Goal: Information Seeking & Learning: Find specific fact

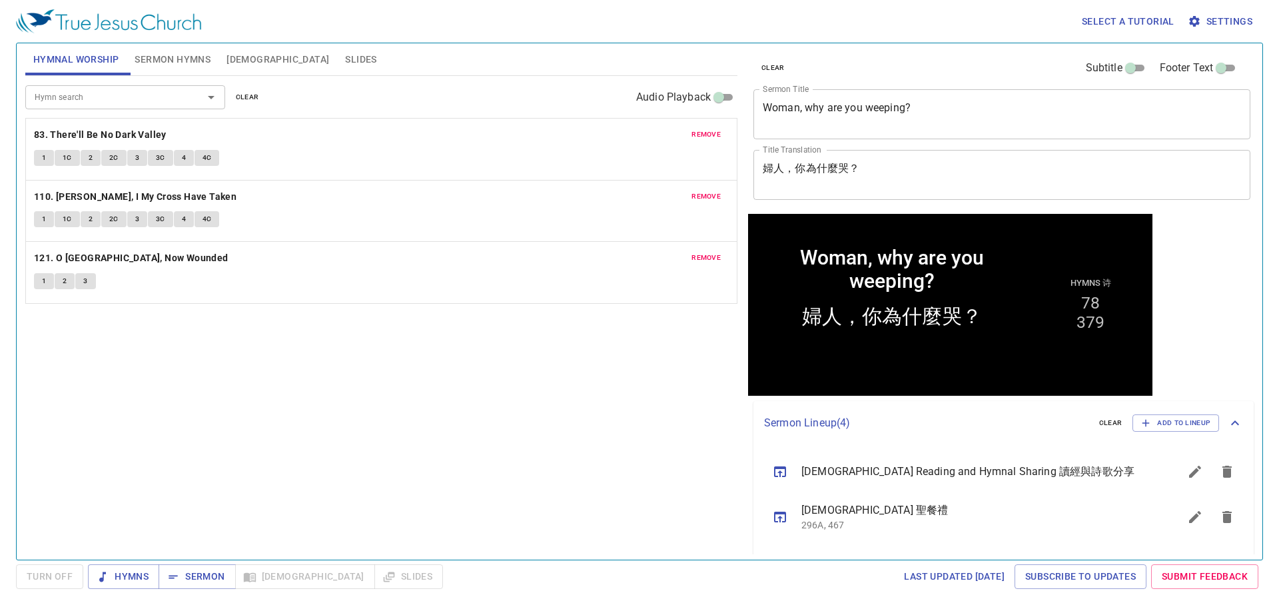
click at [246, 97] on span "clear" at bounding box center [247, 97] width 23 height 12
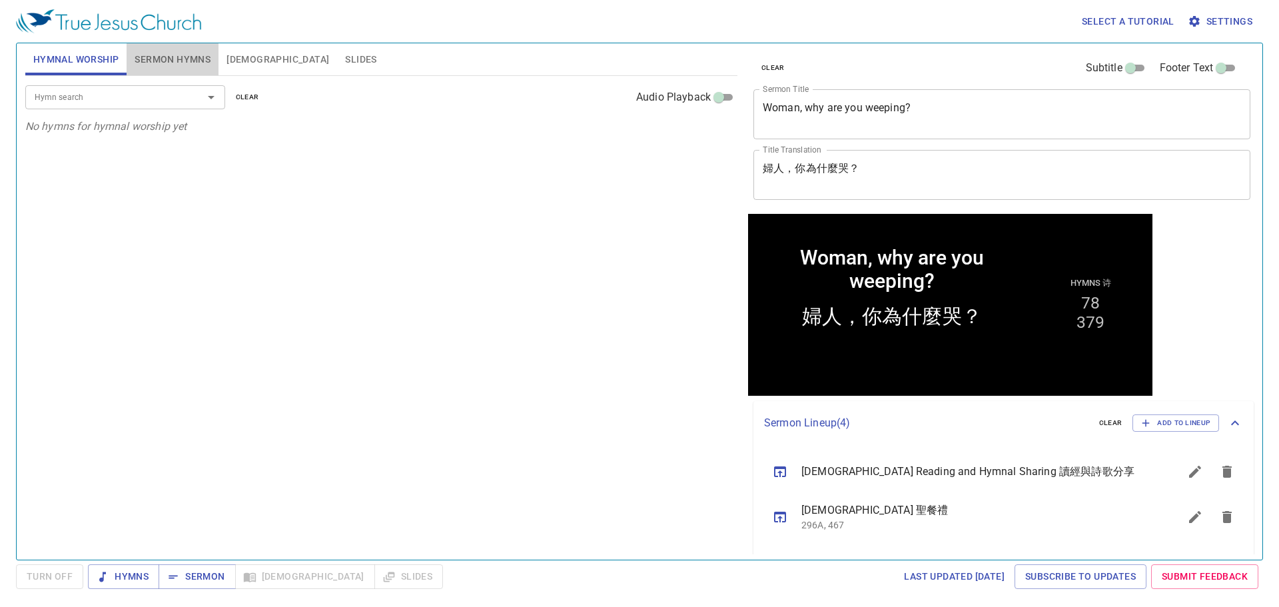
click at [192, 47] on button "Sermon Hymns" at bounding box center [173, 59] width 92 height 32
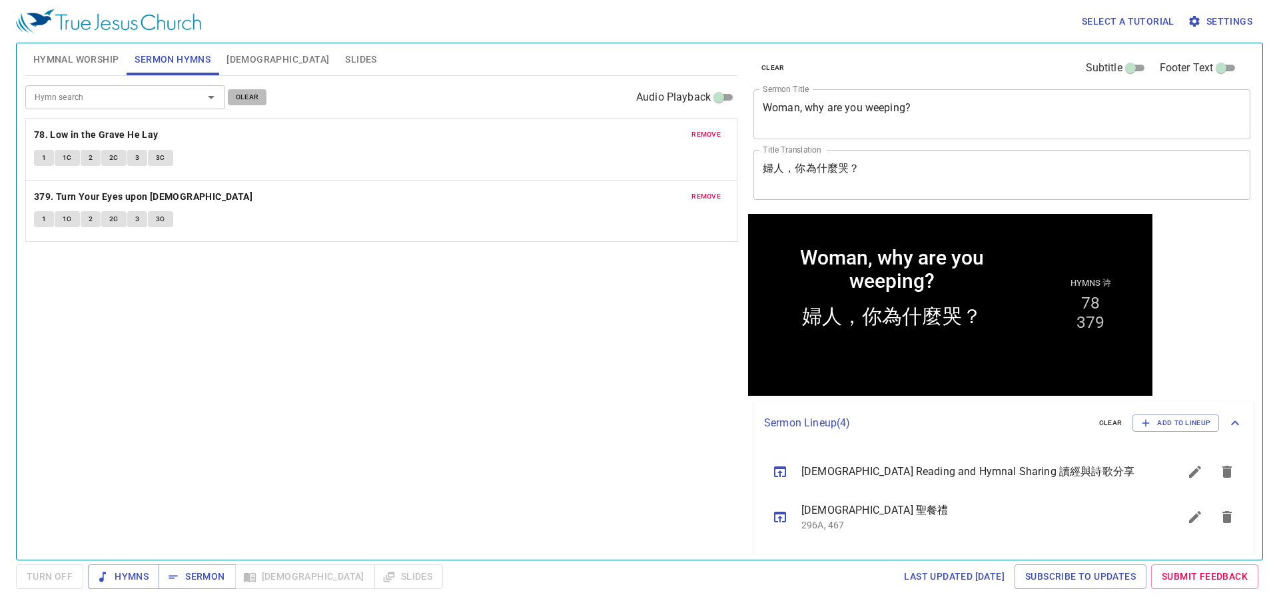
click at [237, 90] on button "clear" at bounding box center [247, 97] width 39 height 16
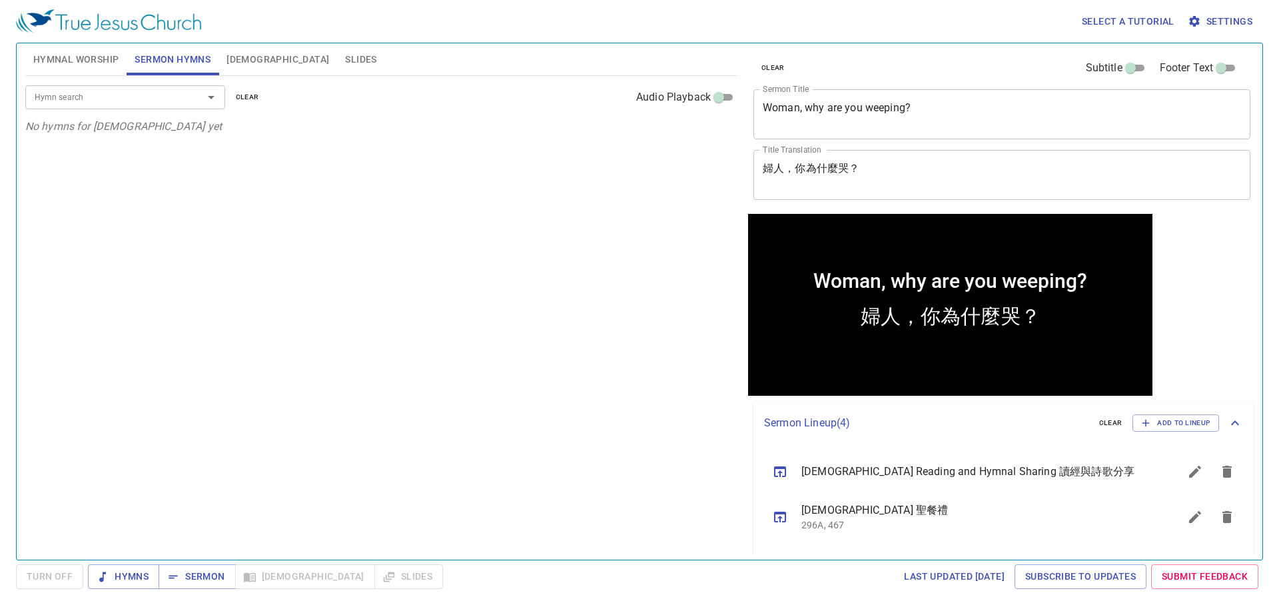
click at [905, 129] on div "Woman, why are you weeping? x Sermon Title" at bounding box center [1001, 114] width 497 height 50
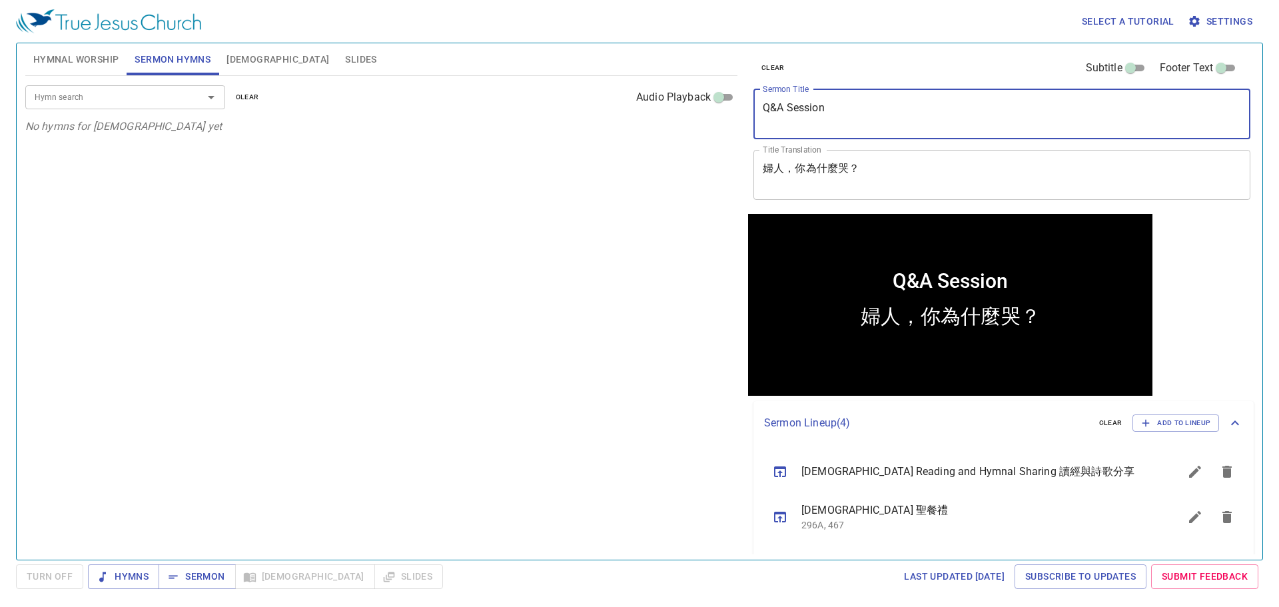
type textarea "Q&A Session"
click at [843, 164] on textarea "婦人，你為什麼哭？" at bounding box center [1001, 174] width 478 height 25
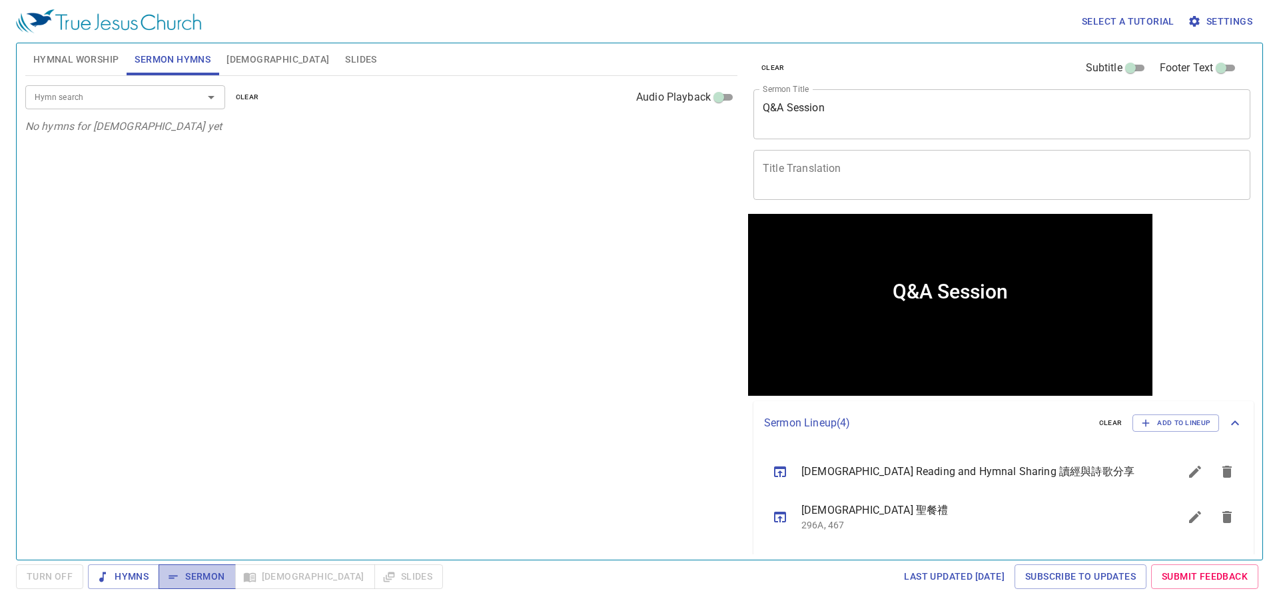
click at [0, 0] on span "Sermon" at bounding box center [0, 0] width 0 height 0
click at [233, 63] on span "[DEMOGRAPHIC_DATA]" at bounding box center [277, 59] width 103 height 17
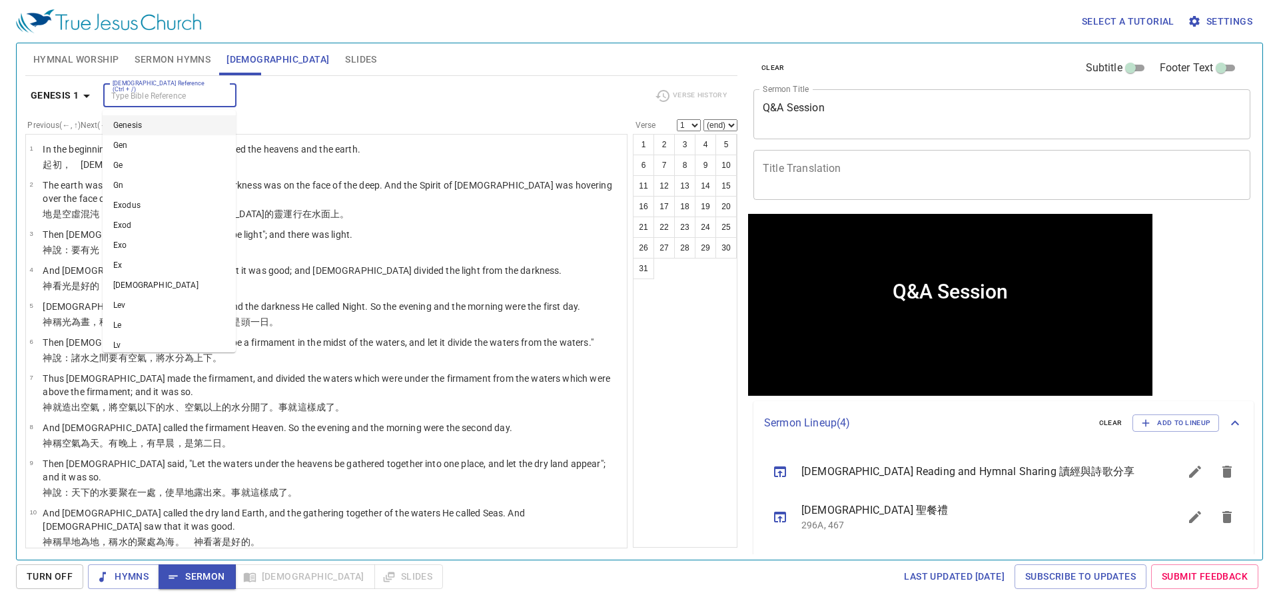
click at [181, 99] on input "[DEMOGRAPHIC_DATA] Reference (Ctrl + /)" at bounding box center [158, 95] width 103 height 15
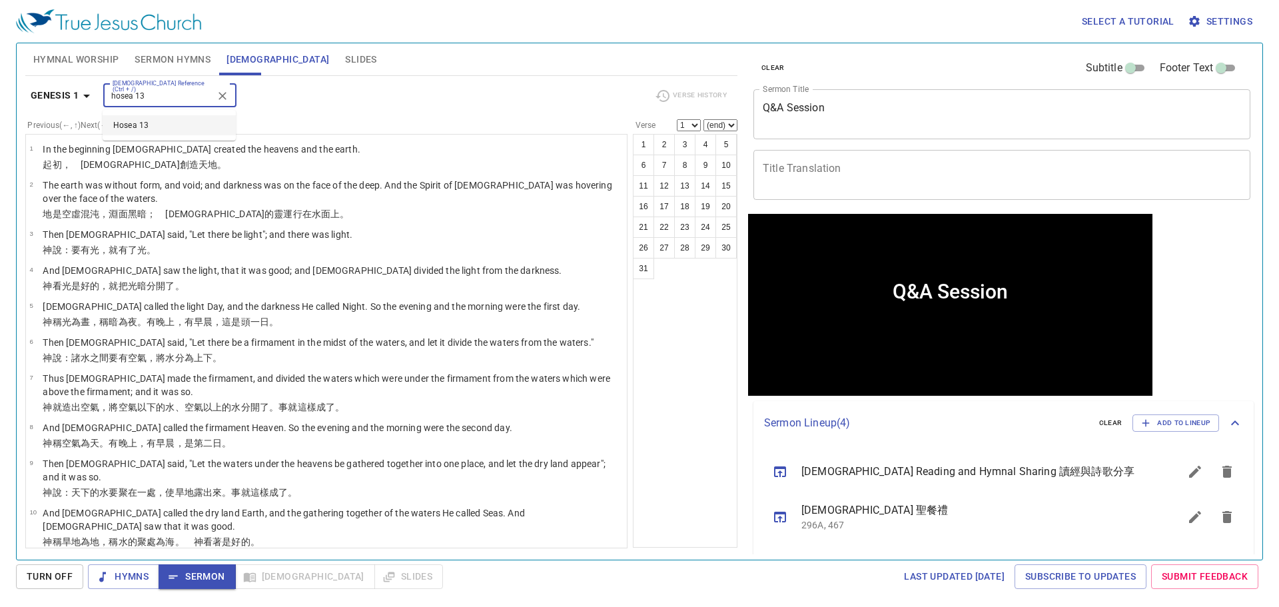
type input "hosea 13"
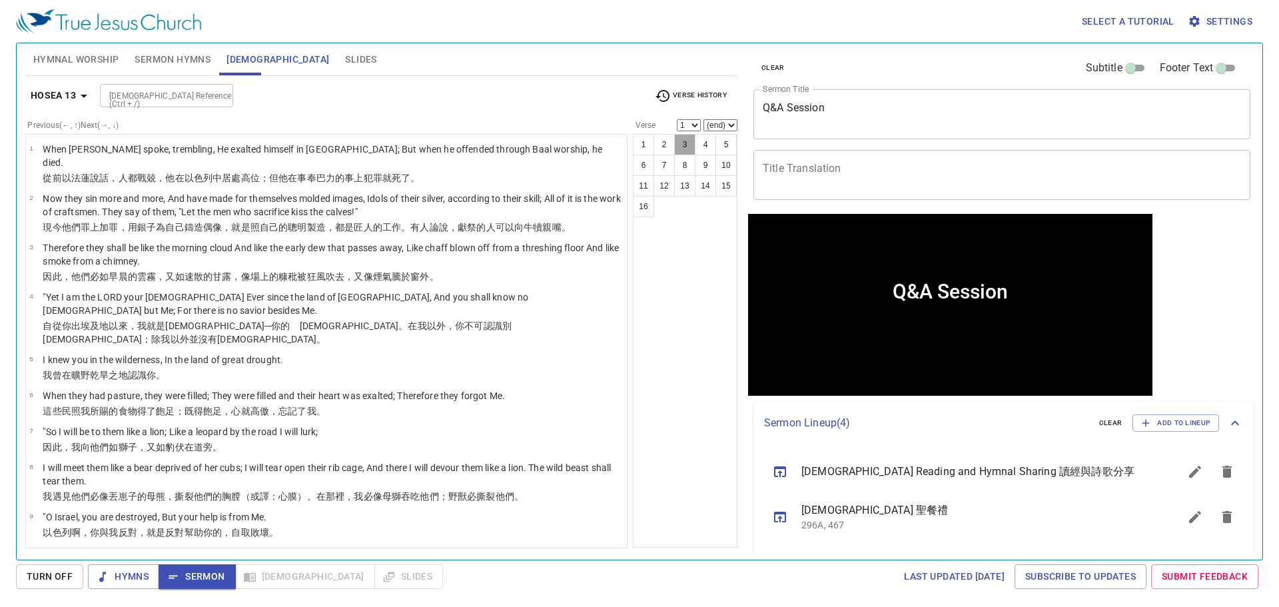
click at [683, 145] on button "3" at bounding box center [684, 144] width 21 height 21
select select "3"
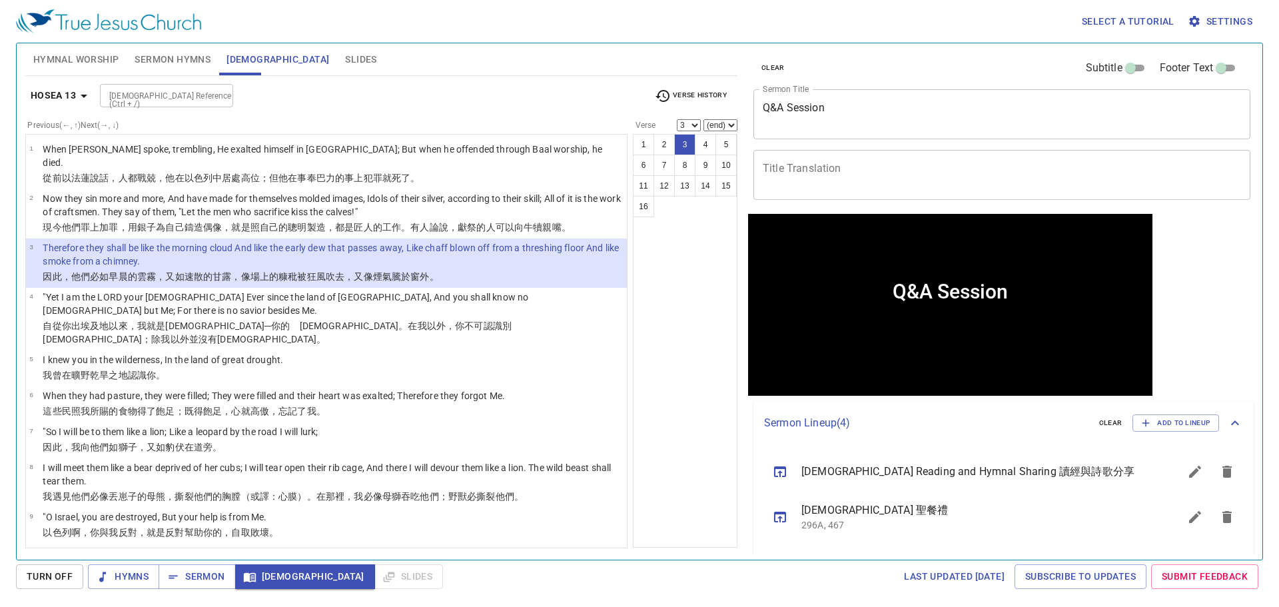
click at [1226, 27] on span "Settings" at bounding box center [1221, 21] width 62 height 17
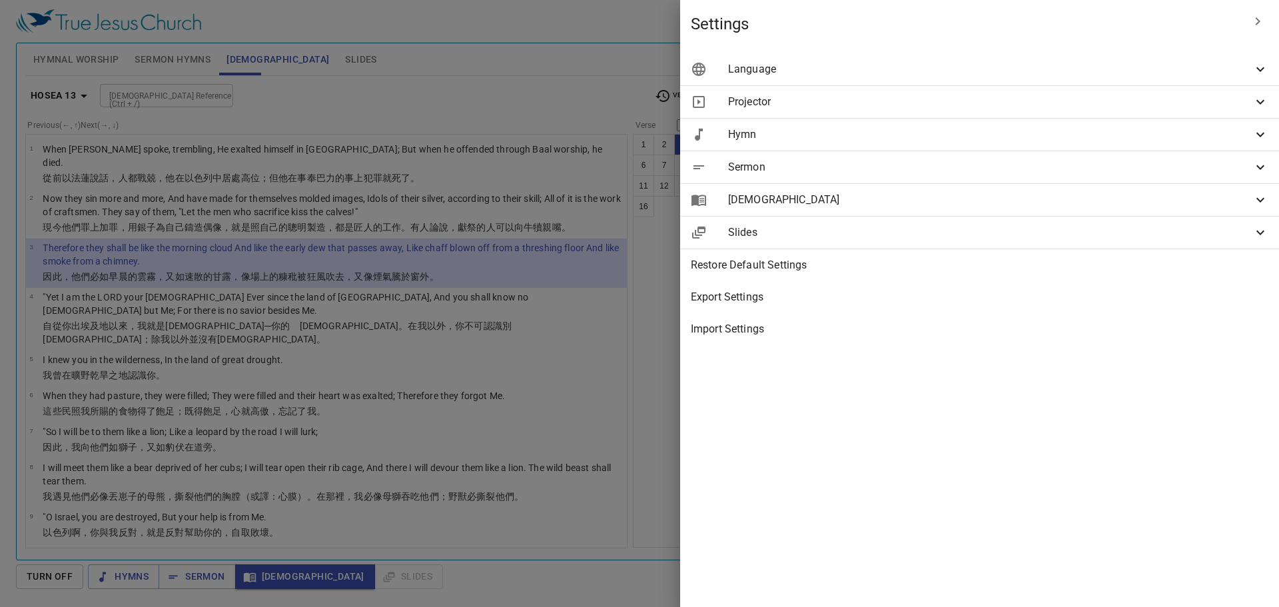
click at [1148, 206] on span "[DEMOGRAPHIC_DATA]" at bounding box center [990, 200] width 524 height 16
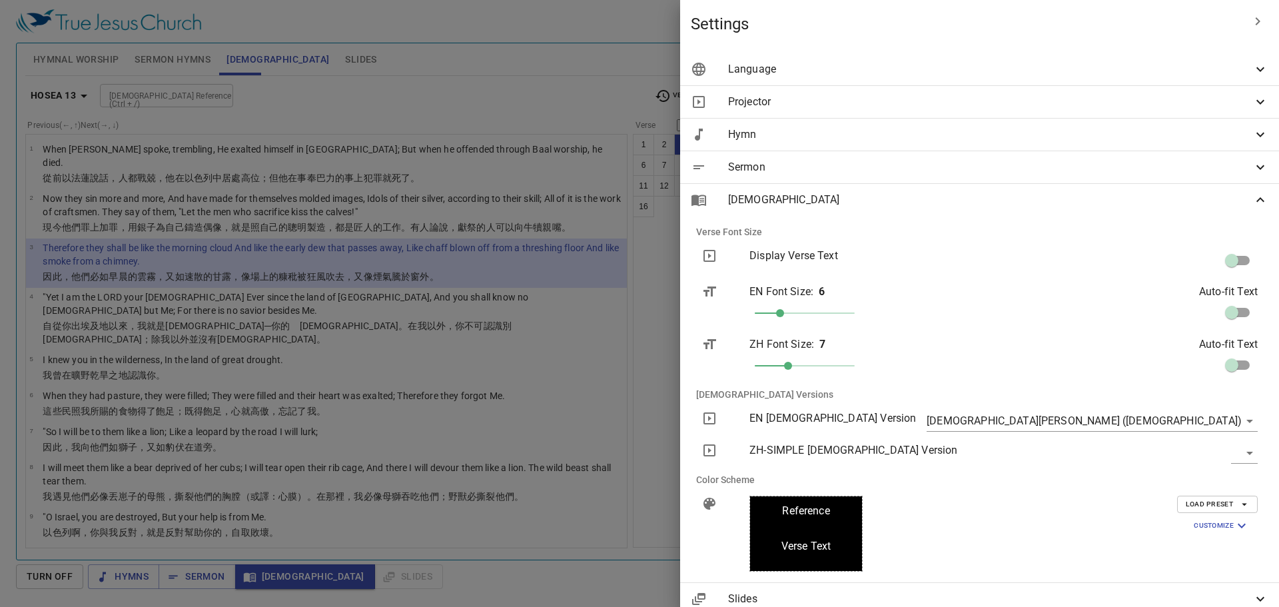
click at [1159, 208] on div "[DEMOGRAPHIC_DATA]" at bounding box center [979, 200] width 599 height 32
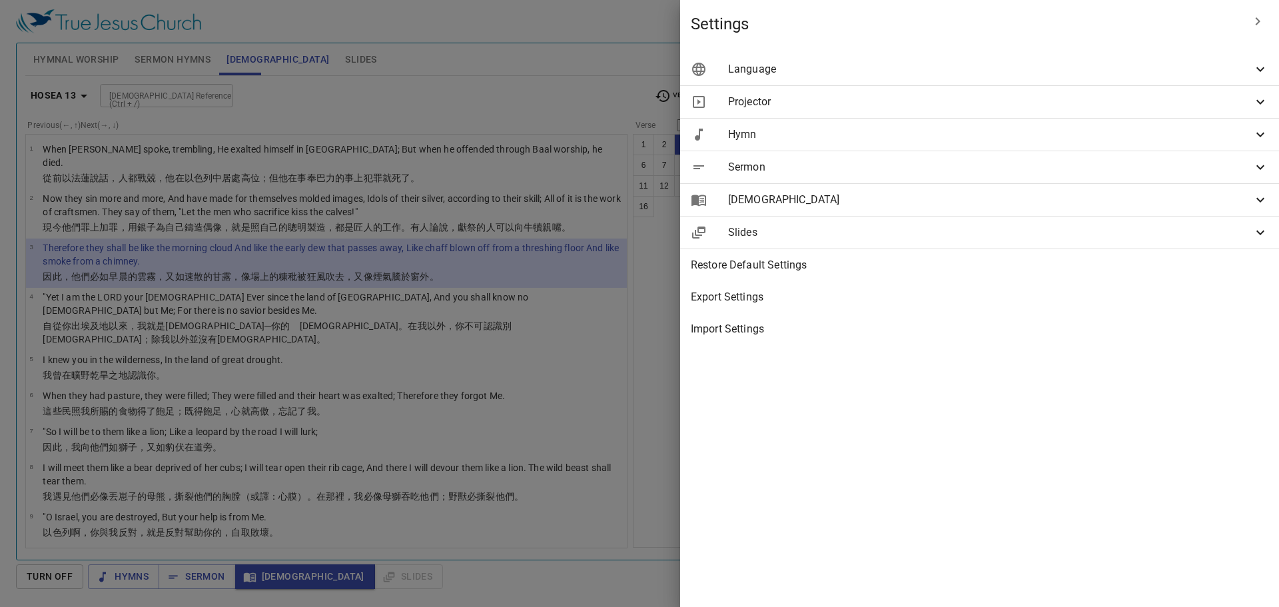
click at [1168, 208] on div "[DEMOGRAPHIC_DATA]" at bounding box center [979, 200] width 599 height 32
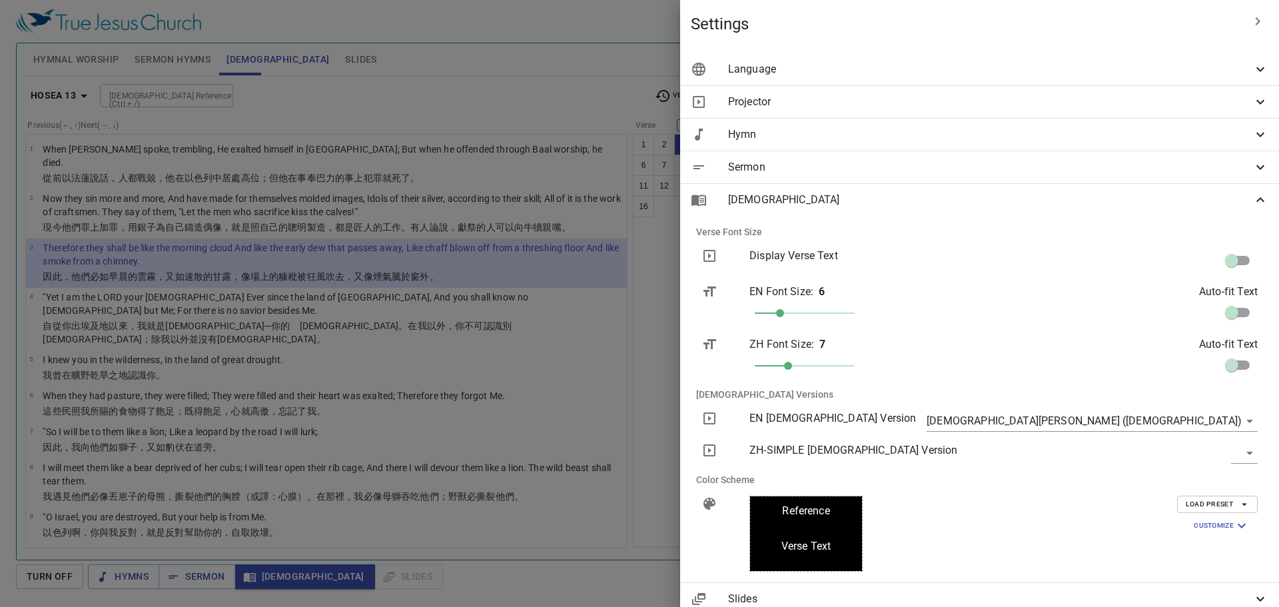
click at [0, 0] on div at bounding box center [0, 0] width 0 height 0
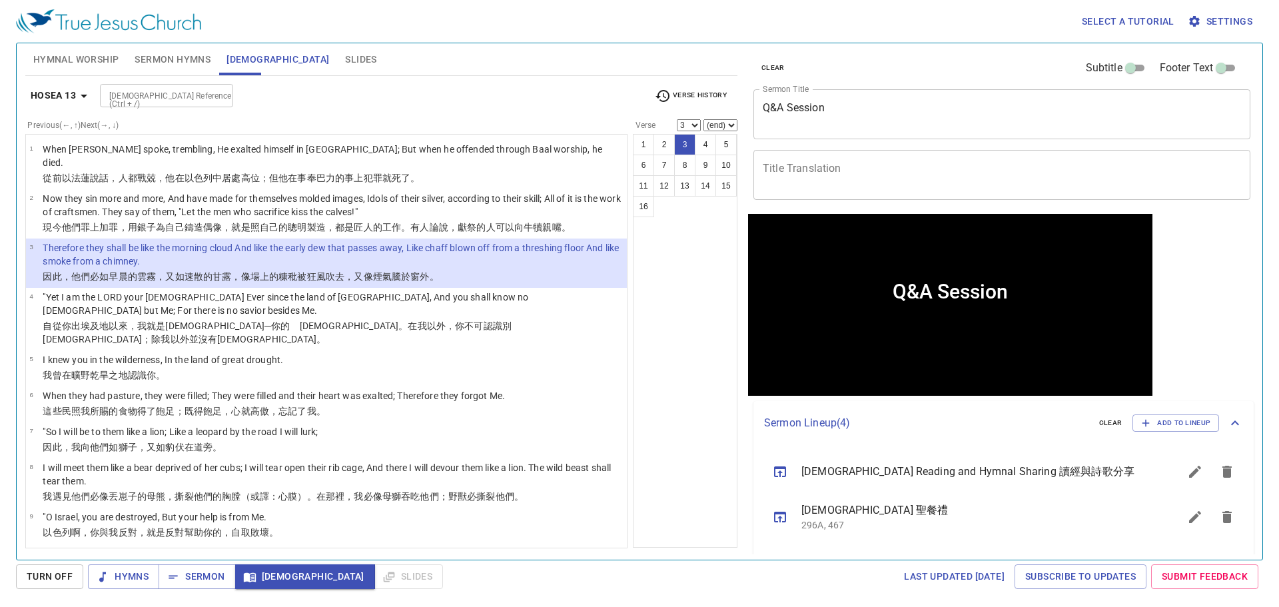
click at [1205, 17] on span "Settings" at bounding box center [1221, 21] width 62 height 17
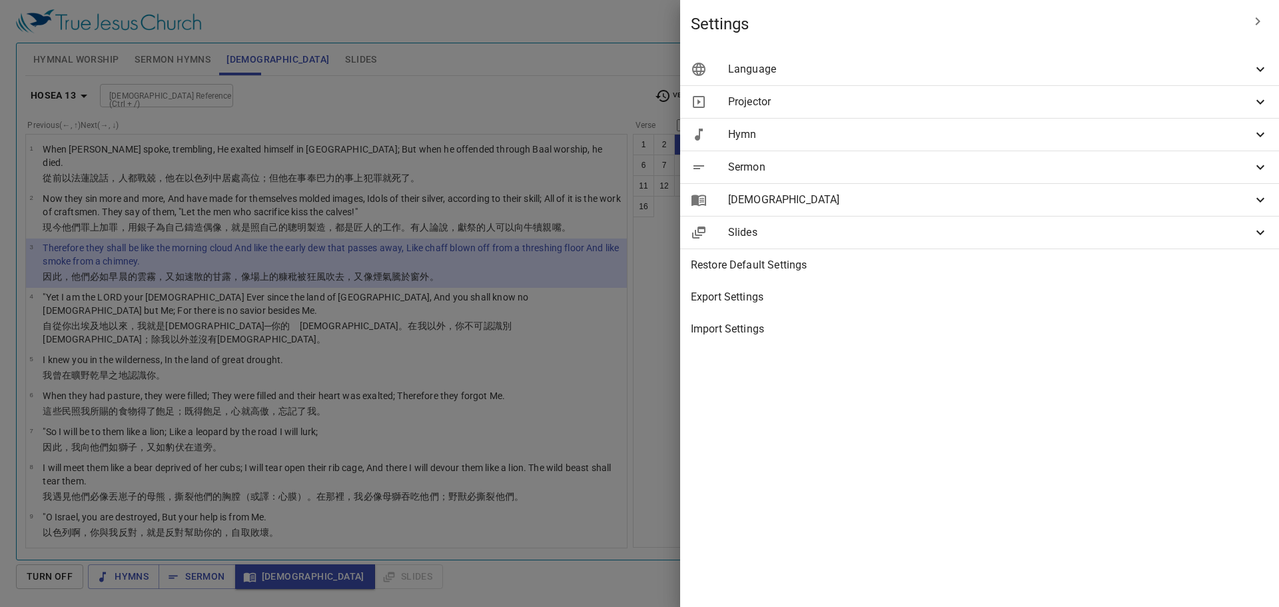
click at [1107, 202] on span "[DEMOGRAPHIC_DATA]" at bounding box center [990, 200] width 524 height 16
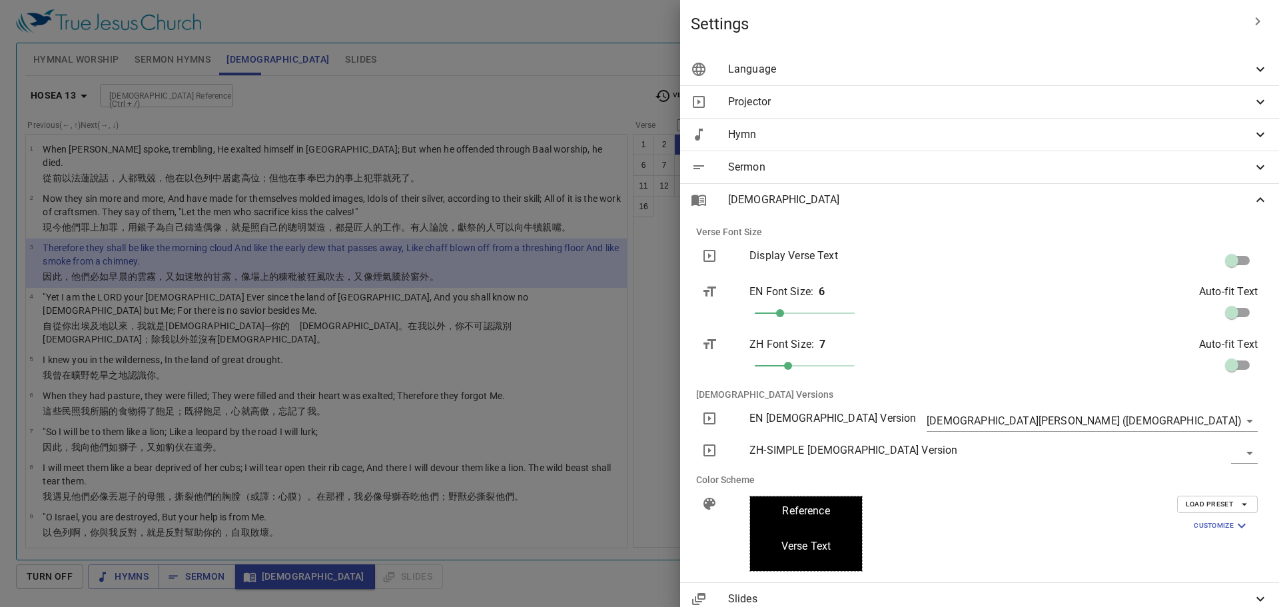
click at [1230, 260] on input "checkbox" at bounding box center [1231, 262] width 76 height 25
checkbox input "true"
click at [709, 347] on div at bounding box center [639, 303] width 1279 height 607
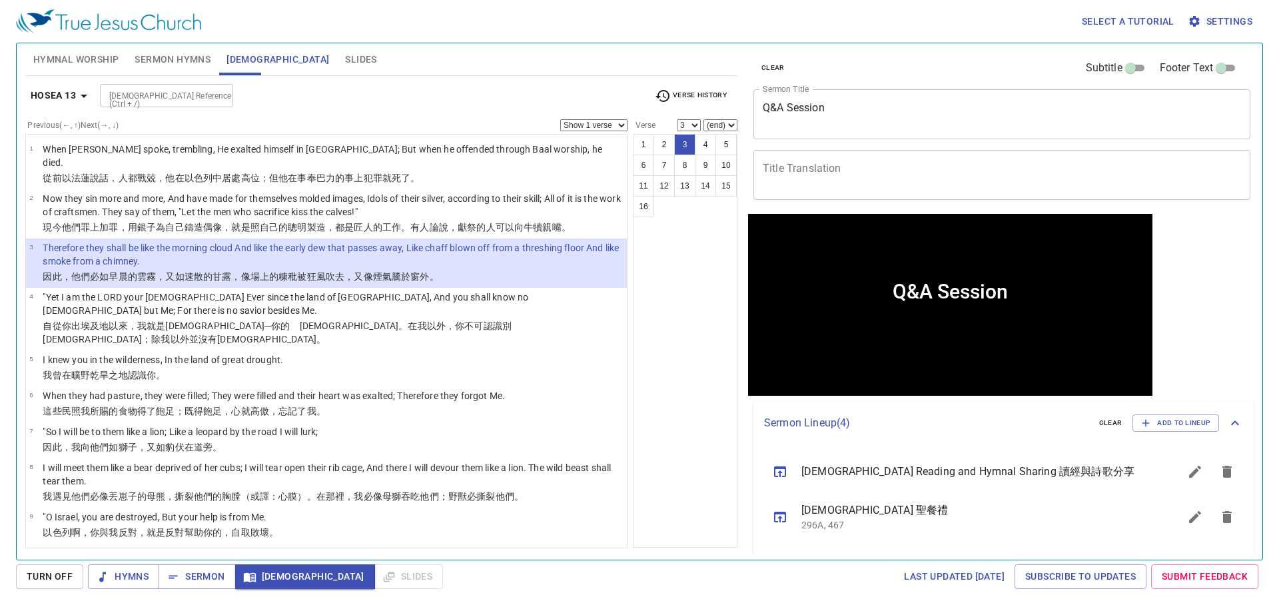
click at [178, 93] on input "[DEMOGRAPHIC_DATA] Reference (Ctrl + /)" at bounding box center [155, 95] width 103 height 15
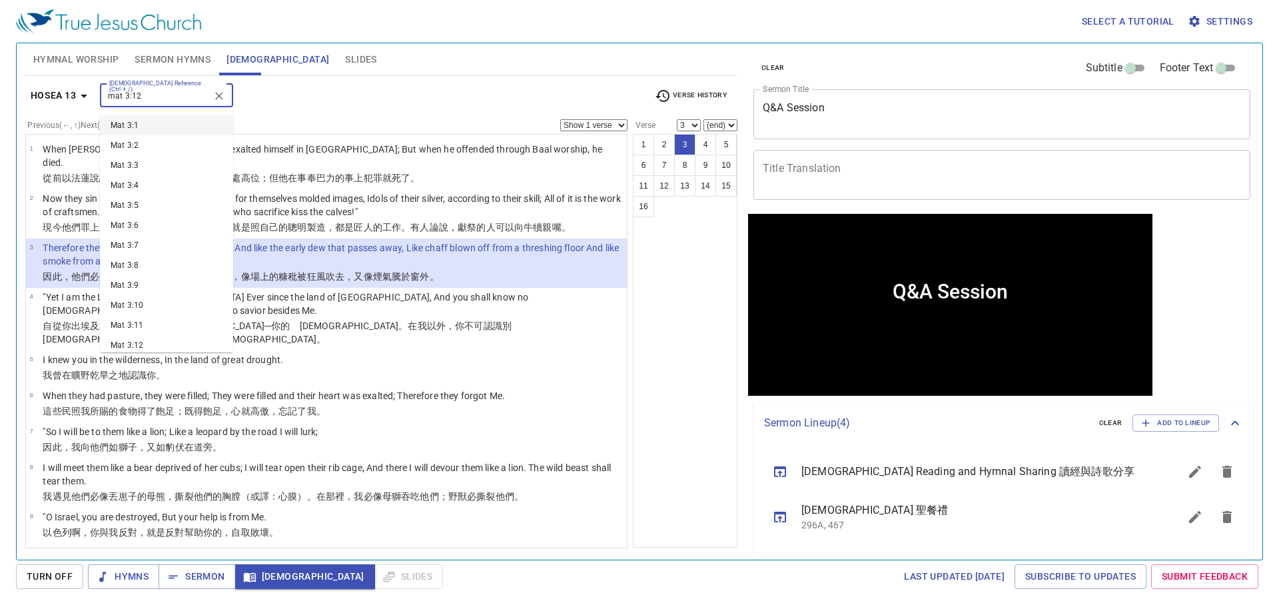
type input "mat 3:12"
select select "12"
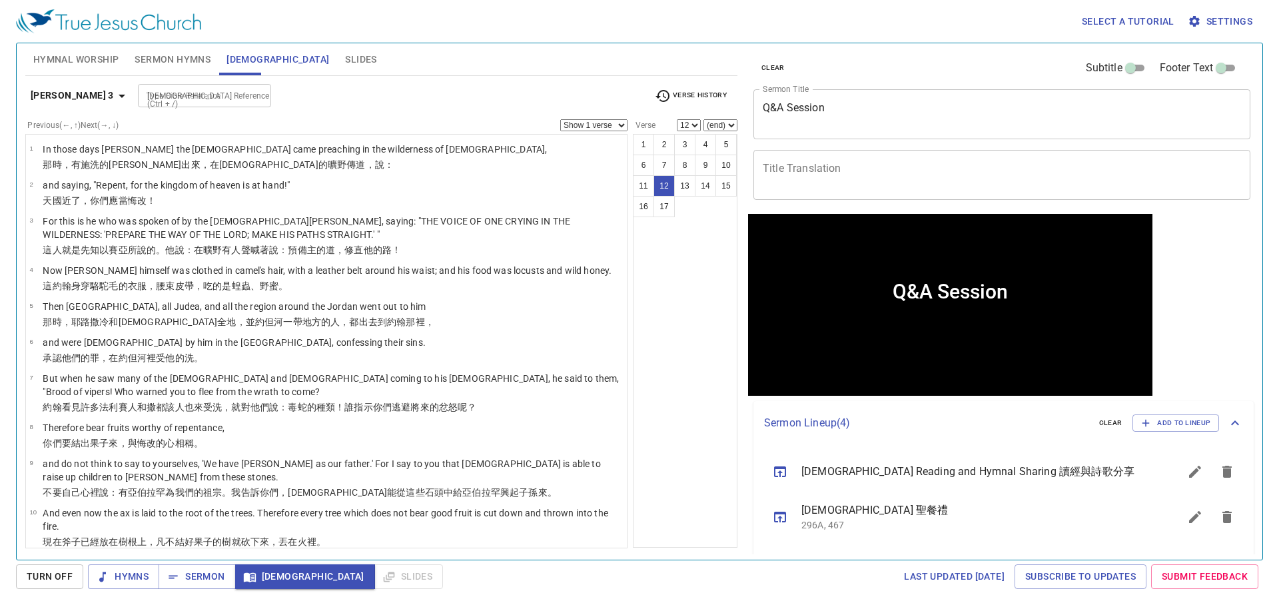
scroll to position [286, 0]
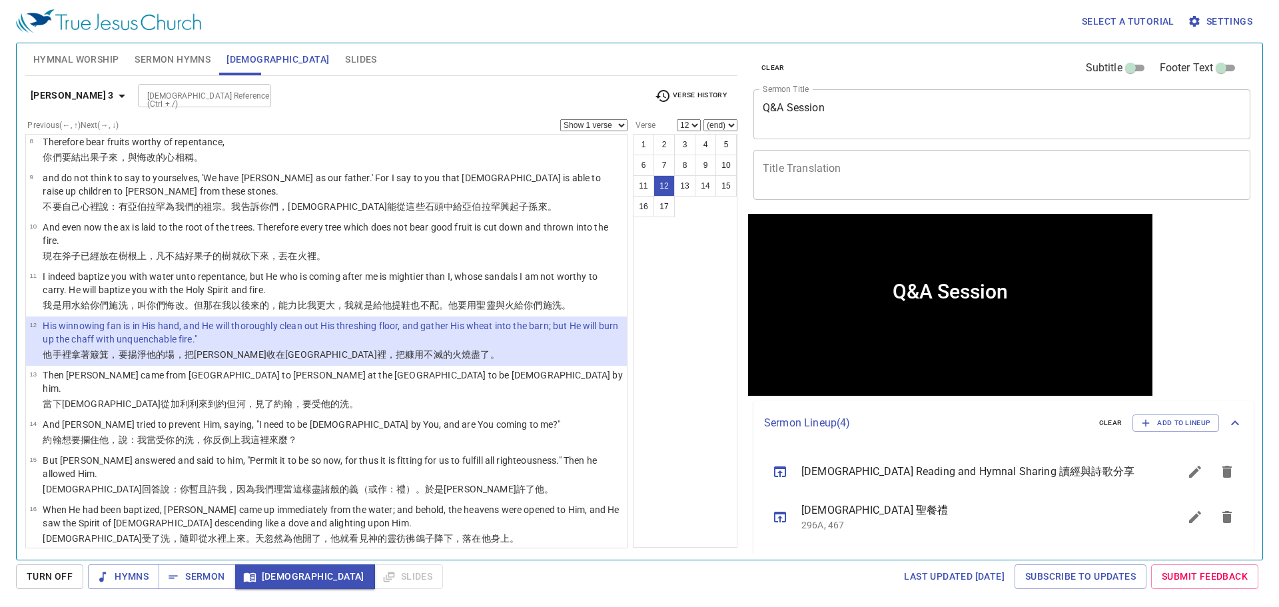
click at [1231, 21] on span "Settings" at bounding box center [1221, 21] width 62 height 17
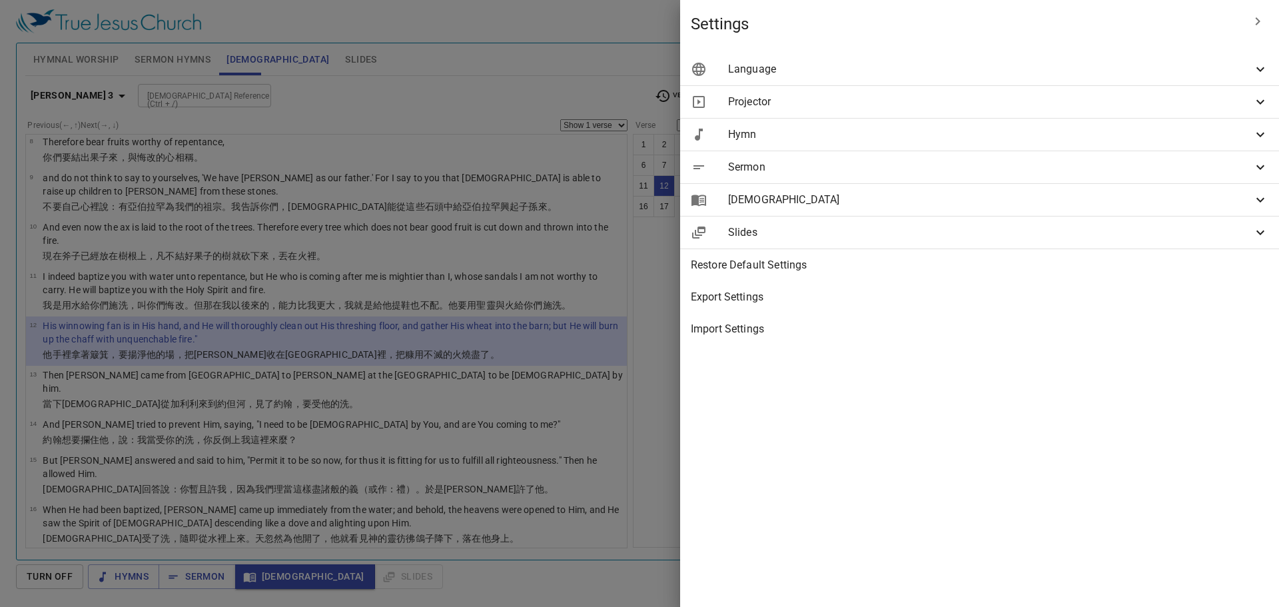
click at [1143, 206] on span "[DEMOGRAPHIC_DATA]" at bounding box center [990, 200] width 524 height 16
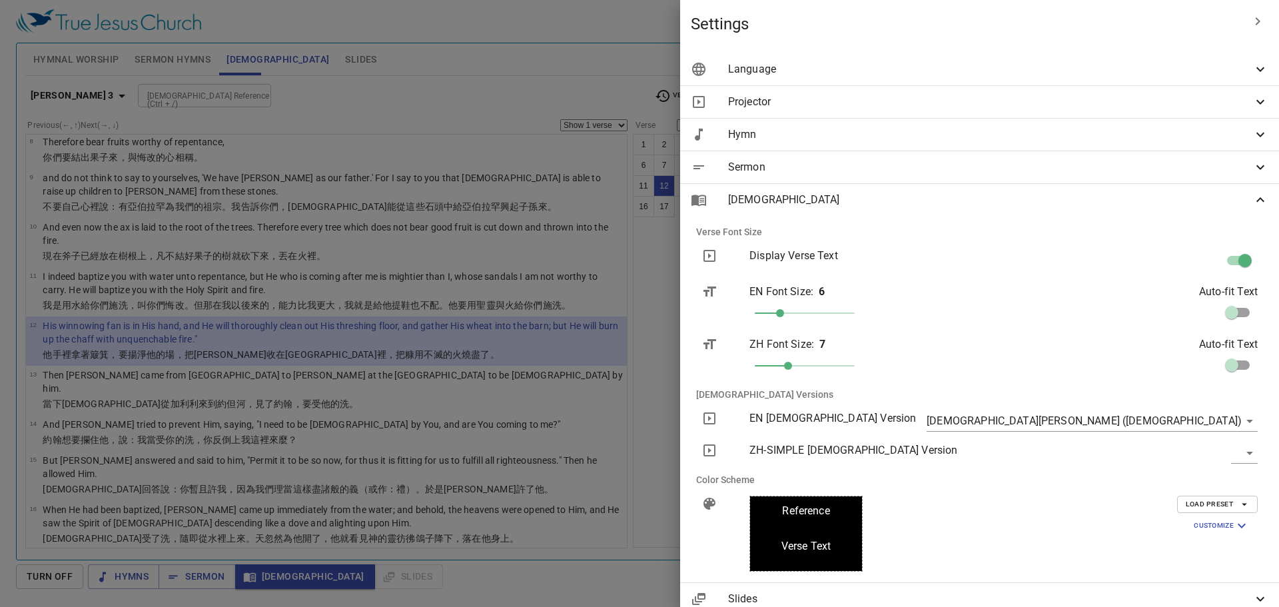
click at [1239, 417] on body "Select a tutorial Settings Hymnal Worship Sermon Hymns [DEMOGRAPHIC_DATA] Slide…" at bounding box center [639, 303] width 1279 height 607
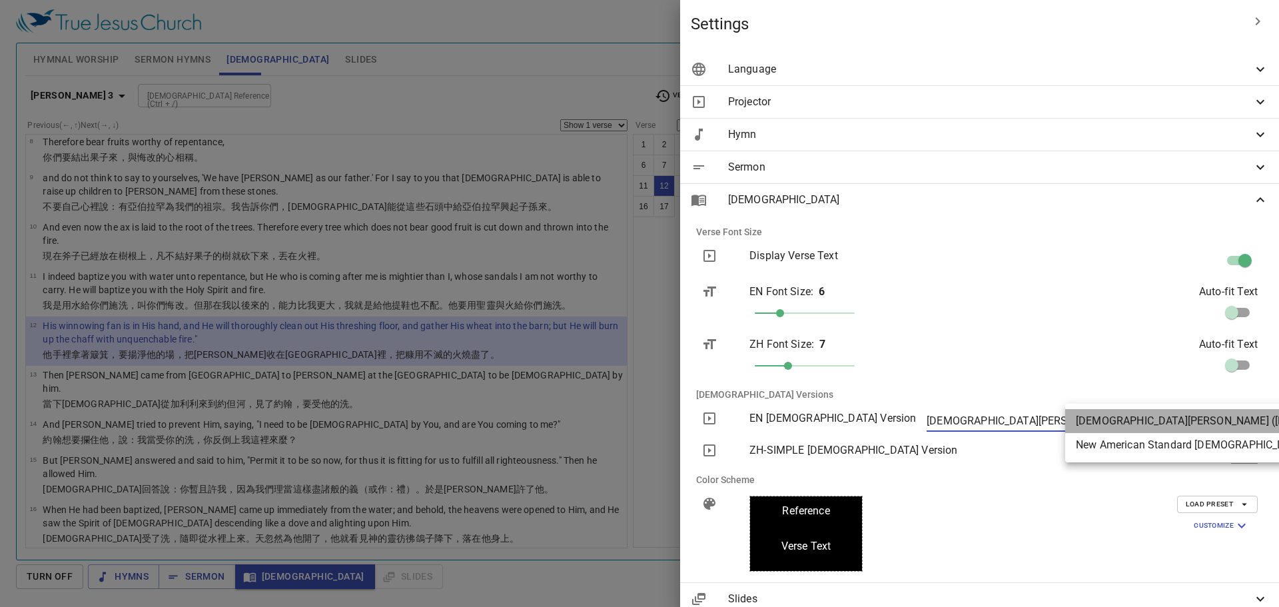
click at [1241, 417] on li "[DEMOGRAPHIC_DATA][PERSON_NAME] ([DEMOGRAPHIC_DATA])" at bounding box center [1233, 421] width 336 height 24
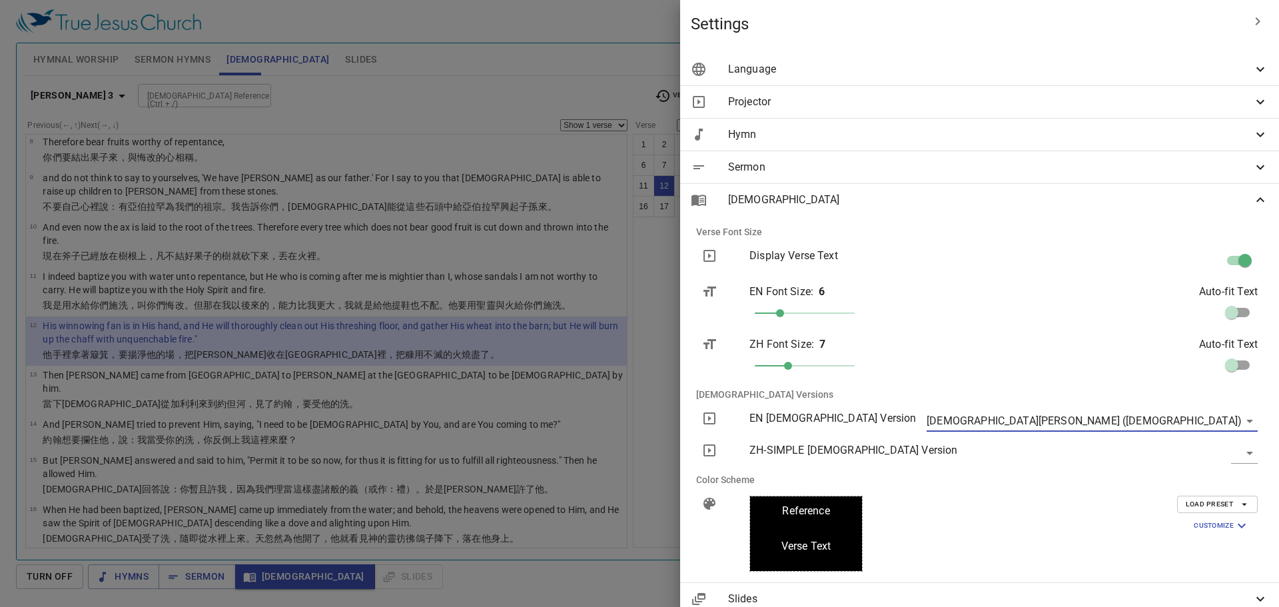
click at [722, 482] on div at bounding box center [639, 303] width 1279 height 607
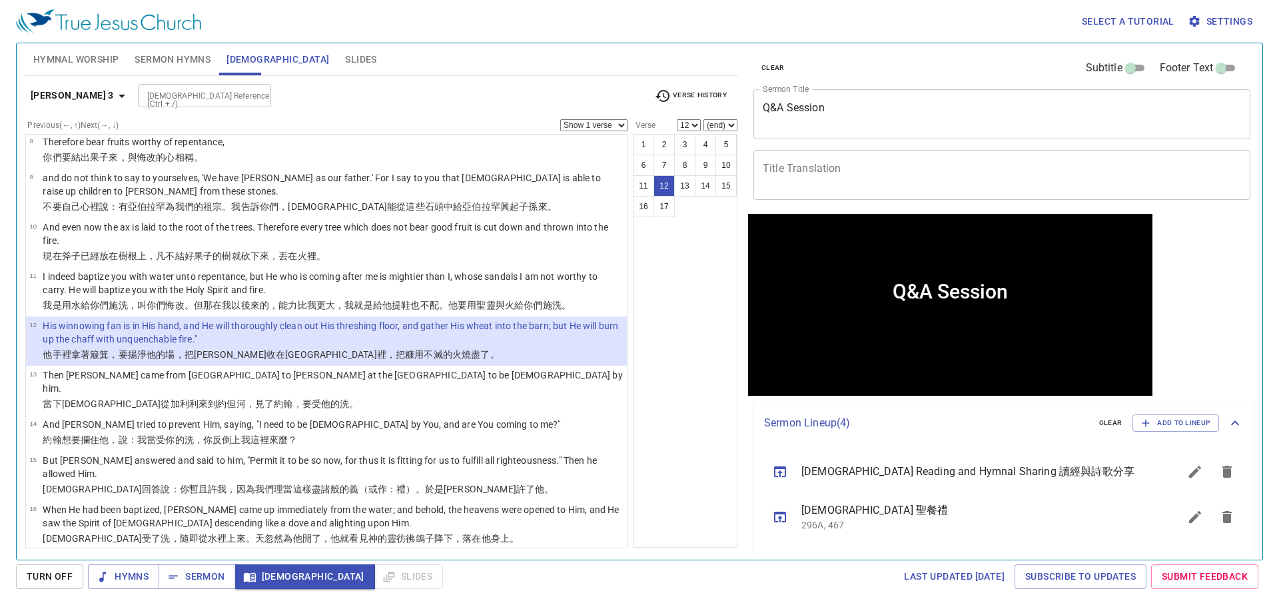
click at [1227, 24] on span "Settings" at bounding box center [1221, 21] width 62 height 17
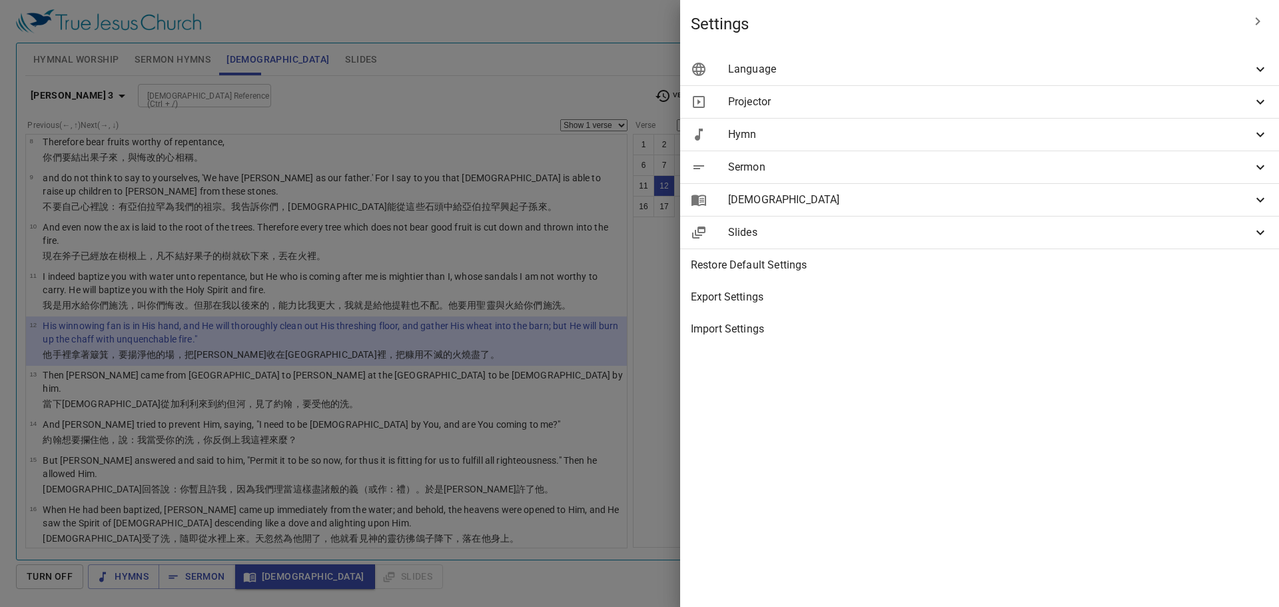
click at [712, 418] on div at bounding box center [639, 303] width 1279 height 607
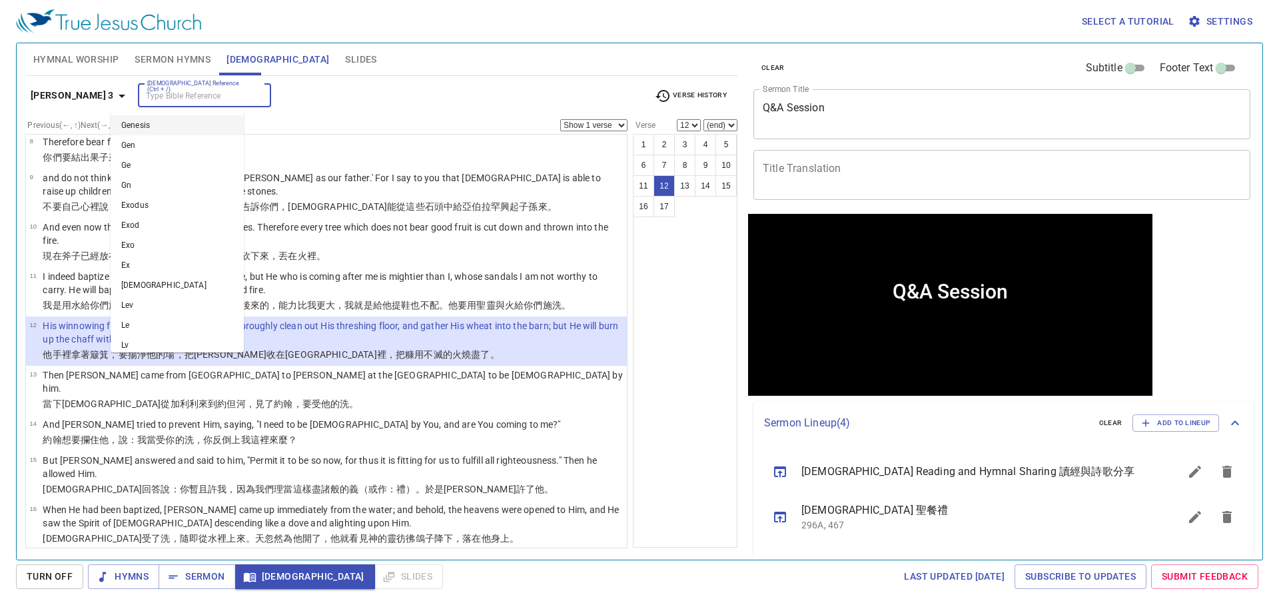
click at [142, 91] on input "[DEMOGRAPHIC_DATA] Reference (Ctrl + /)" at bounding box center [193, 95] width 103 height 15
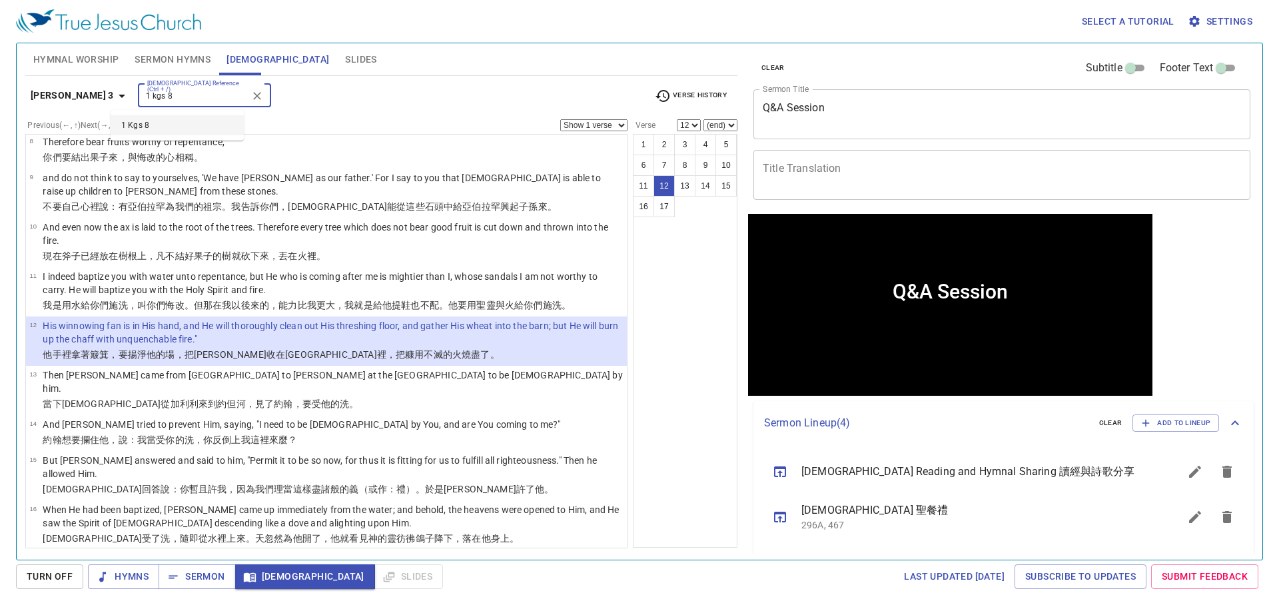
type input "1 kgs 8"
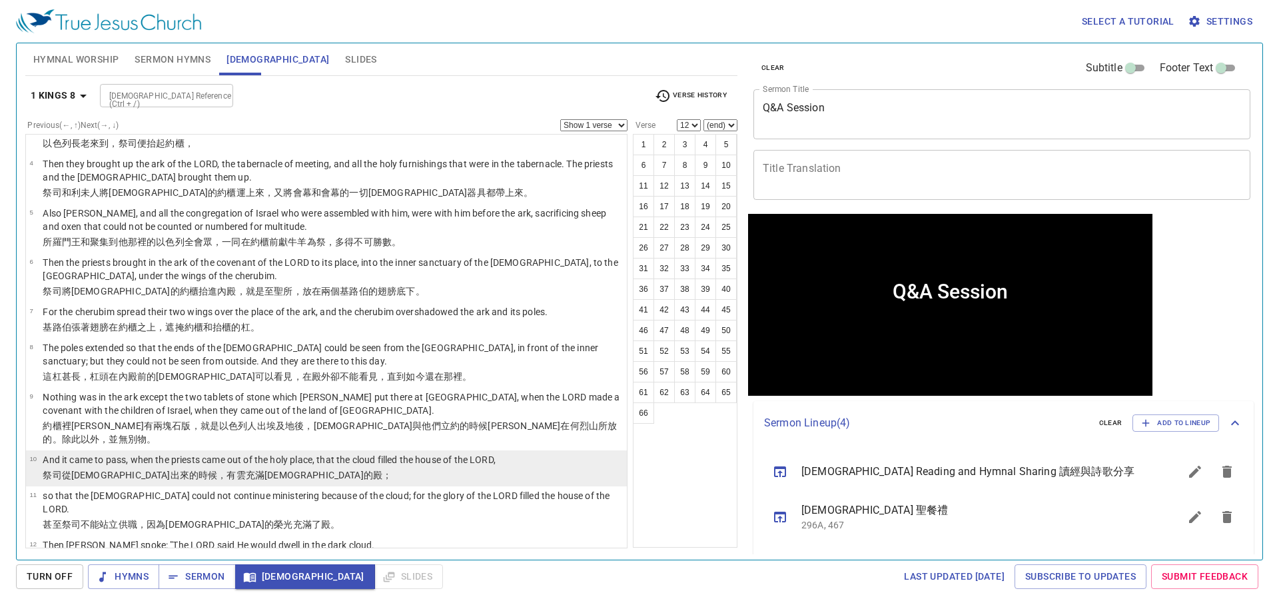
scroll to position [200, 0]
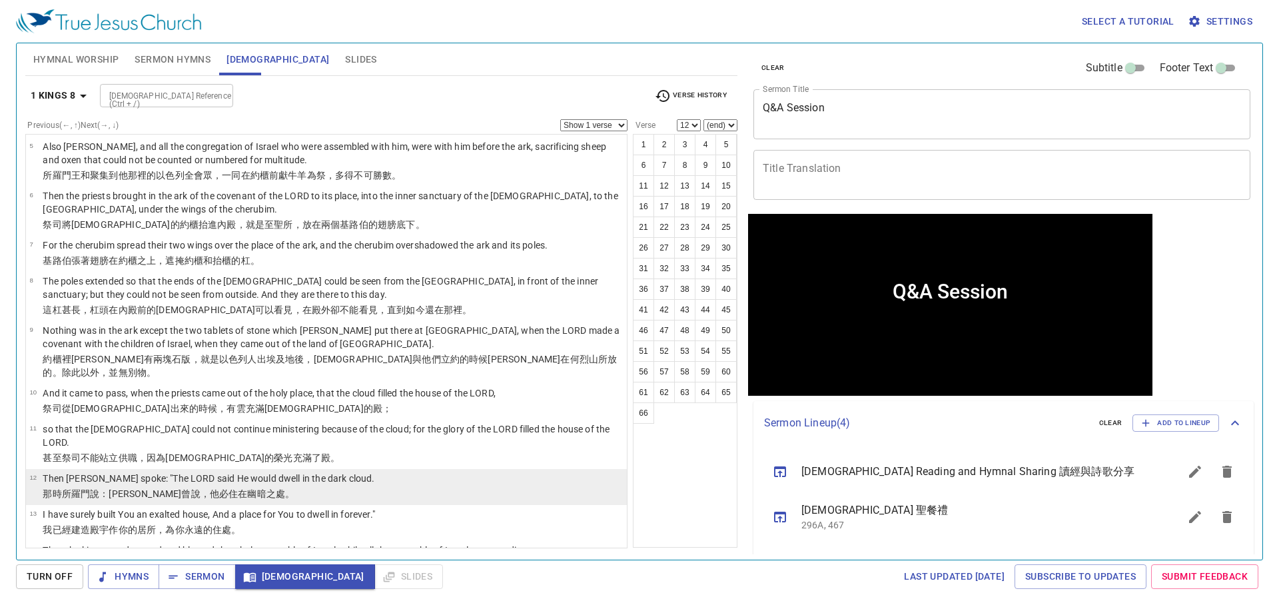
click at [315, 471] on td "Then [PERSON_NAME] spoke: "The LORD said He would dwell in the dark cloud." at bounding box center [209, 478] width 332 height 15
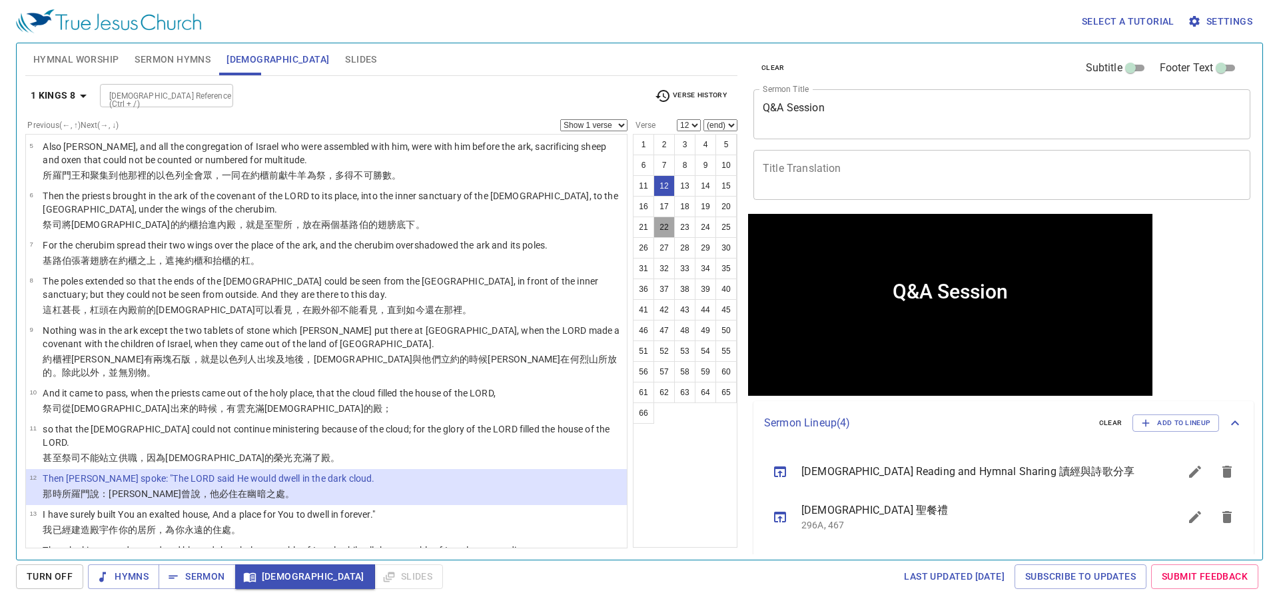
click at [670, 225] on button "22" at bounding box center [663, 226] width 21 height 21
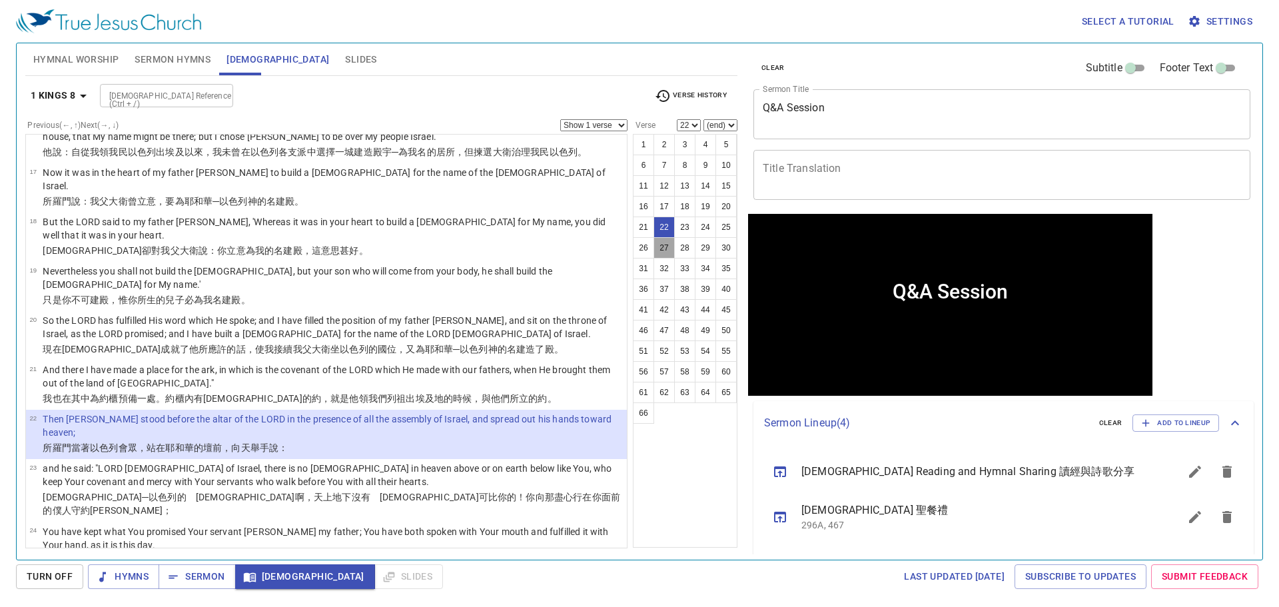
click at [667, 249] on button "27" at bounding box center [663, 247] width 21 height 21
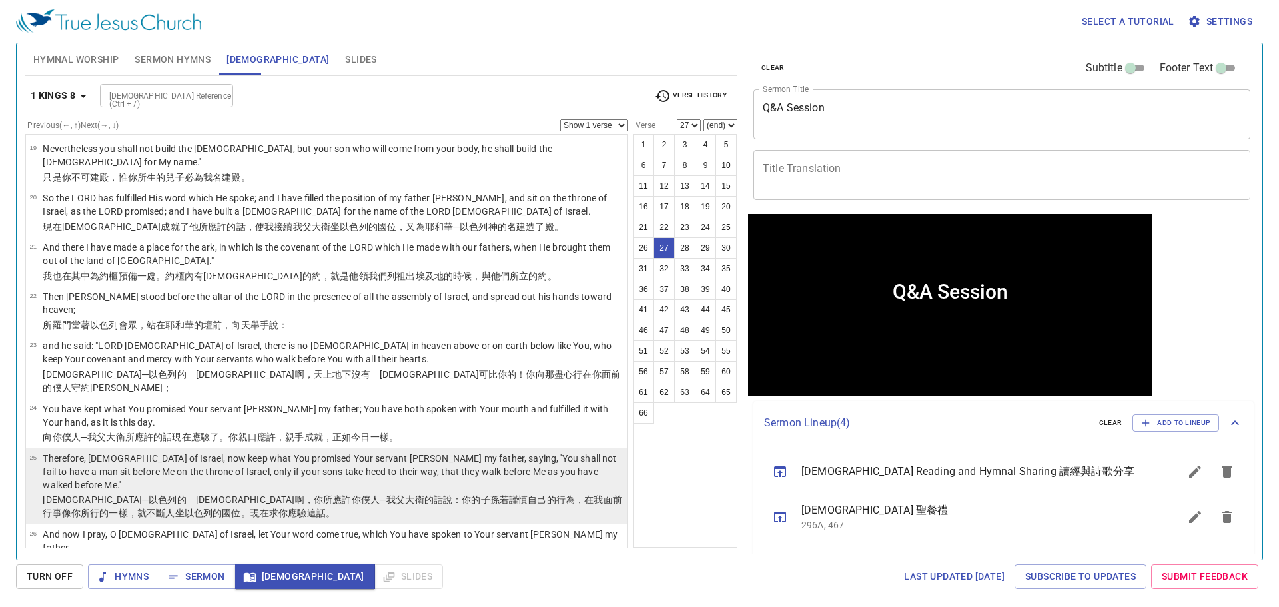
scroll to position [825, 0]
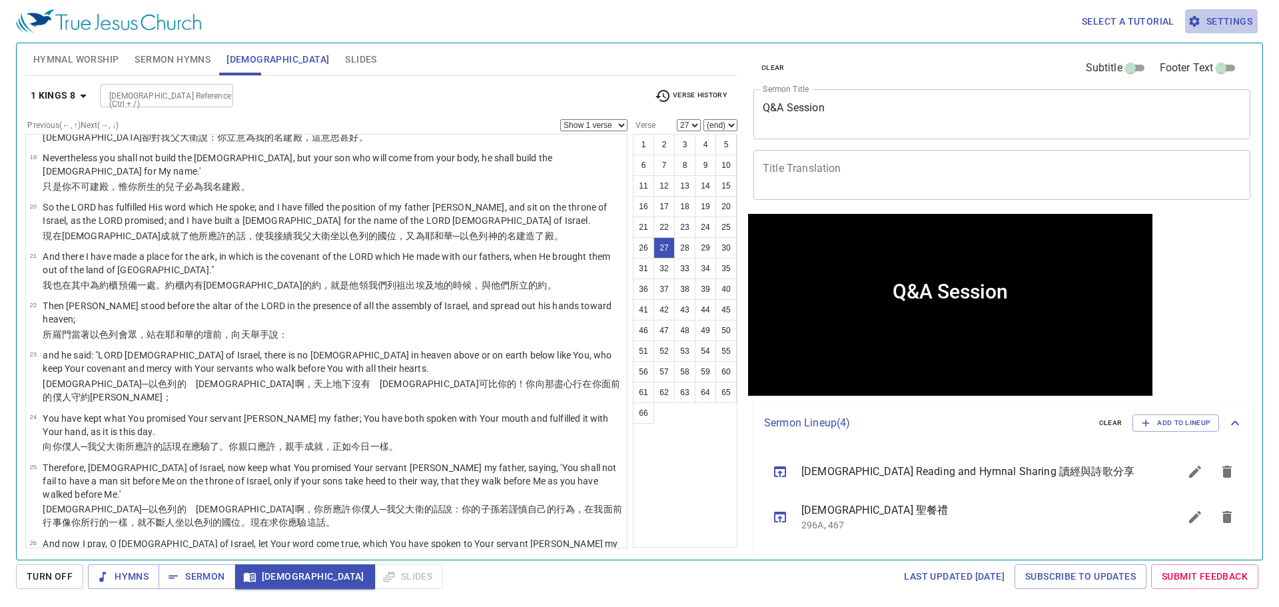
click at [1244, 31] on button "Settings" at bounding box center [1221, 21] width 73 height 25
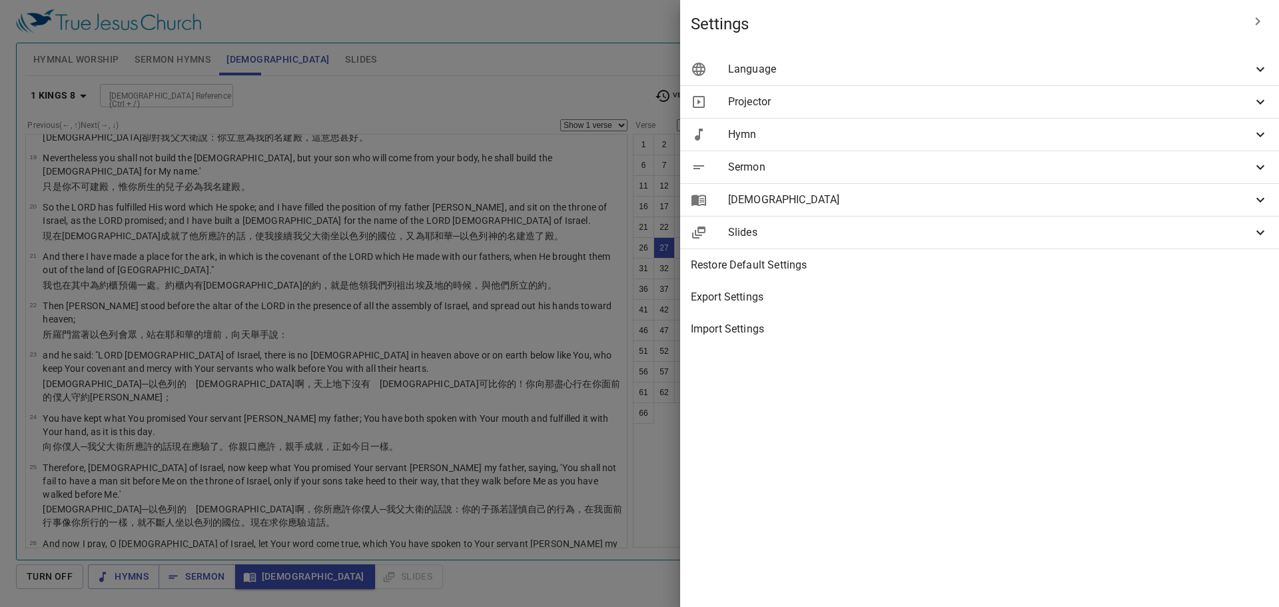
click at [1045, 204] on span "[DEMOGRAPHIC_DATA]" at bounding box center [990, 200] width 524 height 16
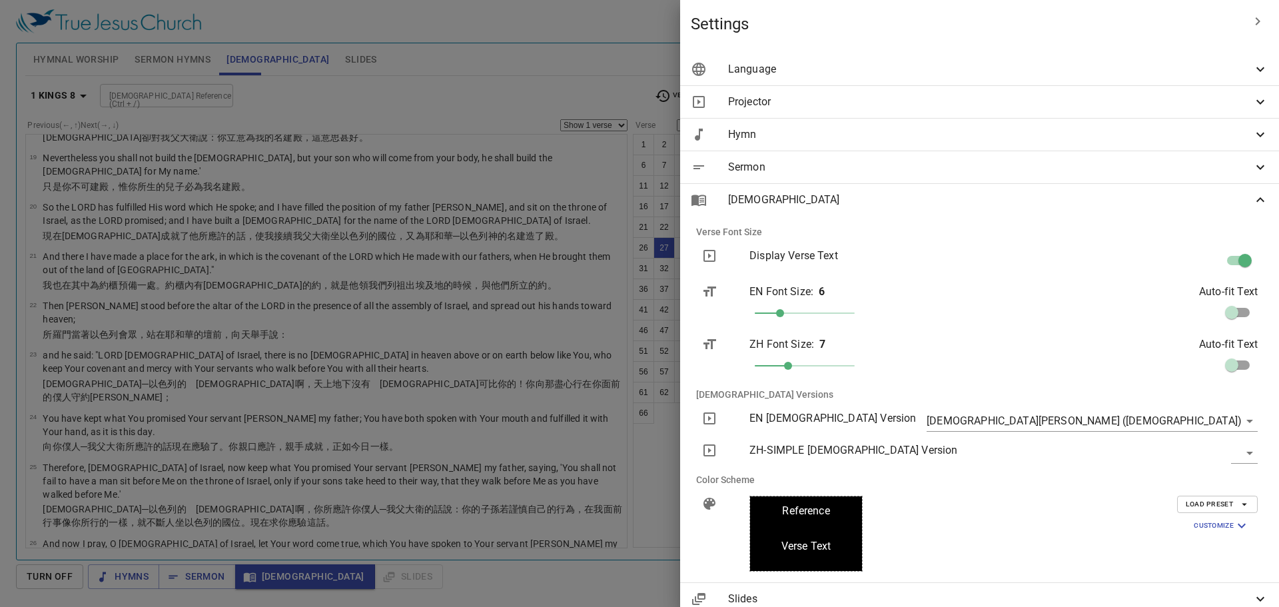
click at [1235, 454] on body "Select a tutorial Settings Hymnal Worship Sermon Hymns [DEMOGRAPHIC_DATA] Slide…" at bounding box center [639, 303] width 1279 height 607
click at [1144, 481] on div at bounding box center [639, 303] width 1279 height 607
click at [1150, 471] on div "​ cuv-t" at bounding box center [1148, 453] width 240 height 43
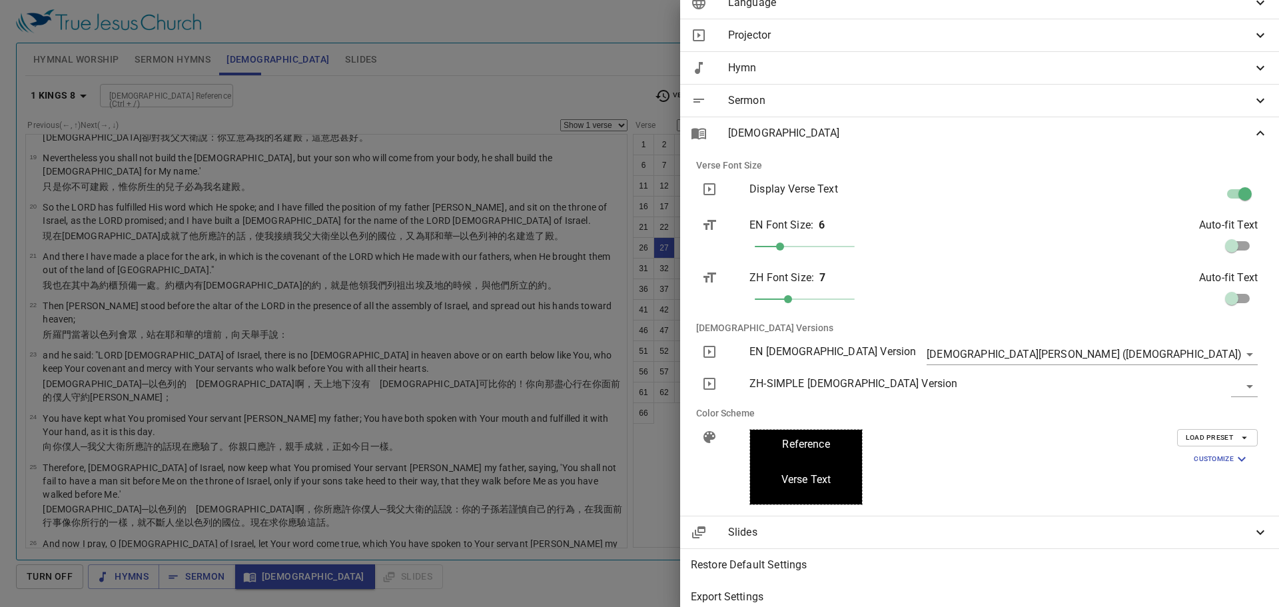
scroll to position [120, 0]
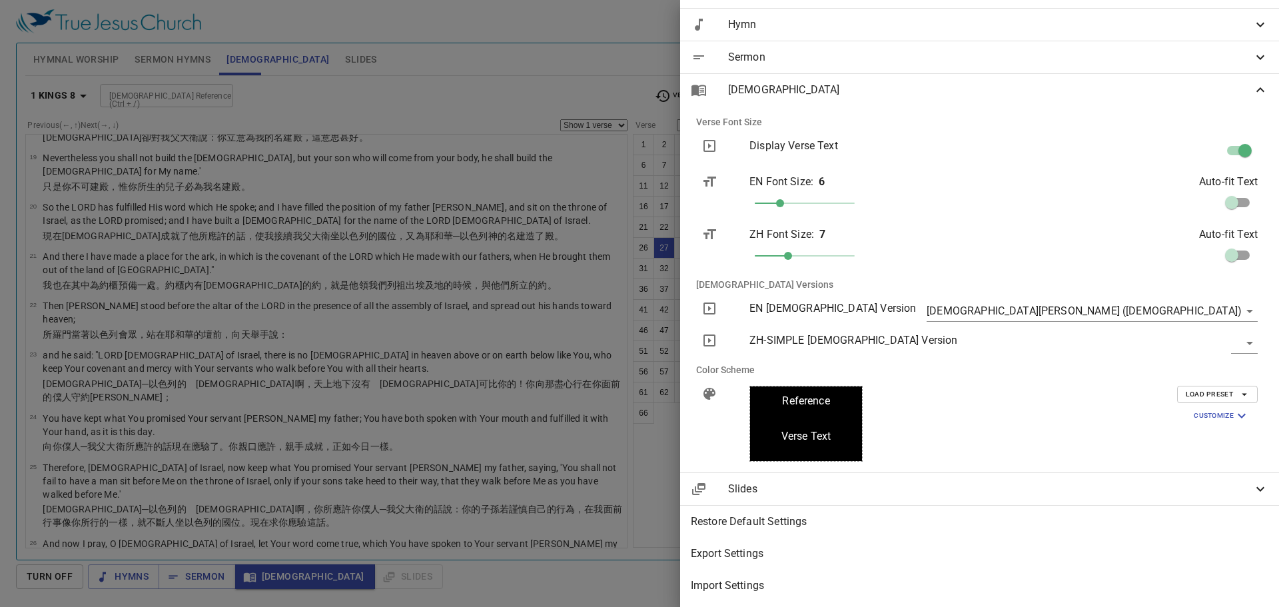
click at [747, 553] on div at bounding box center [639, 303] width 1279 height 607
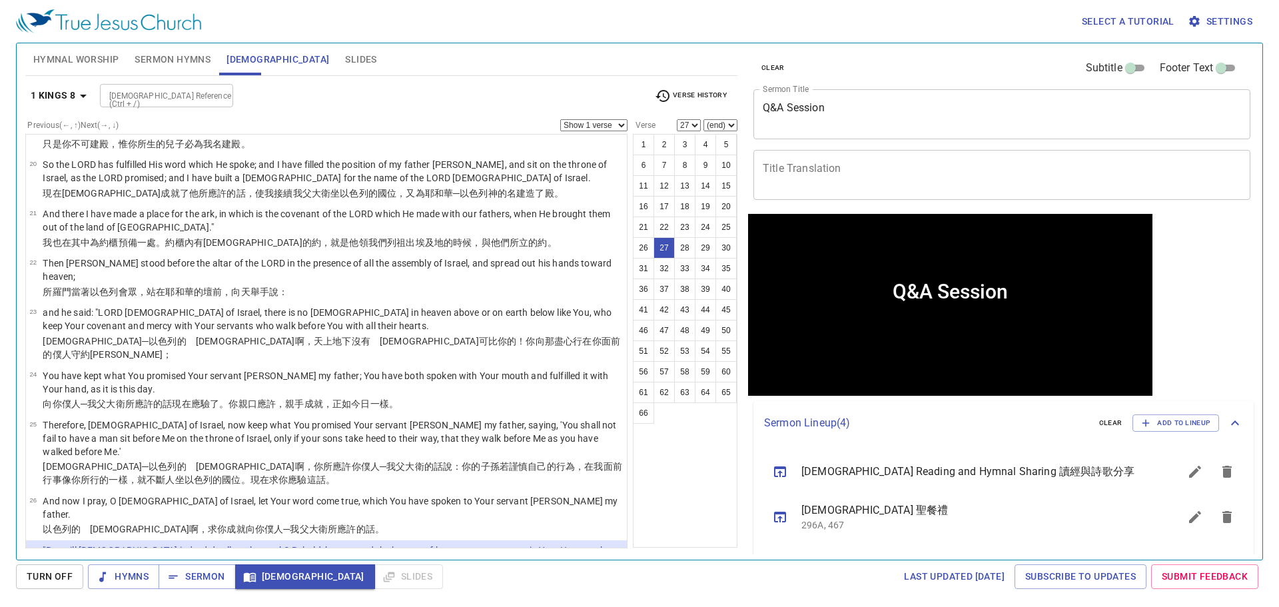
scroll to position [892, 0]
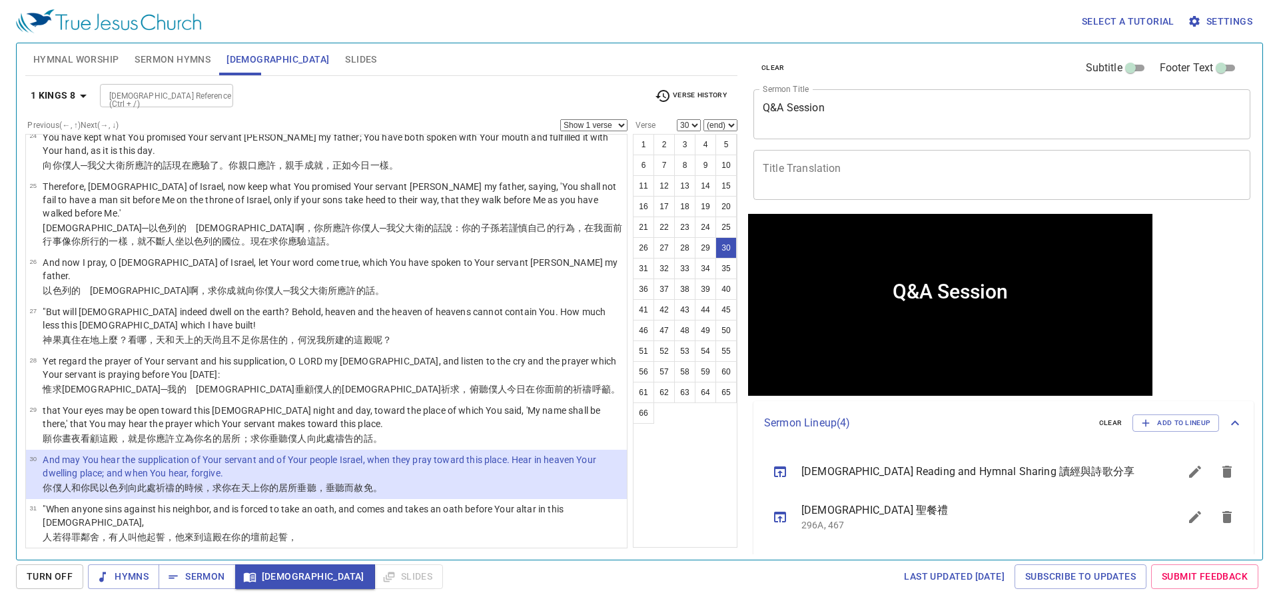
click at [147, 601] on p ""When Your people Israel are defeated before an enemy because they have sinned …" at bounding box center [333, 614] width 580 height 27
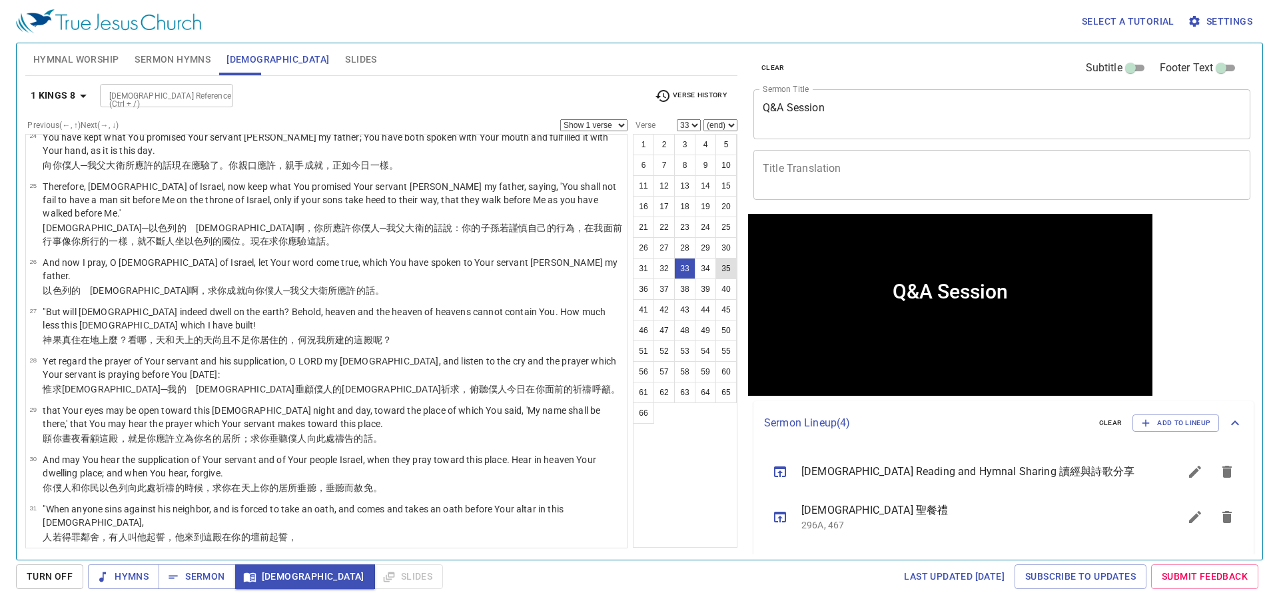
click at [729, 266] on button "35" at bounding box center [725, 268] width 21 height 21
select select "35"
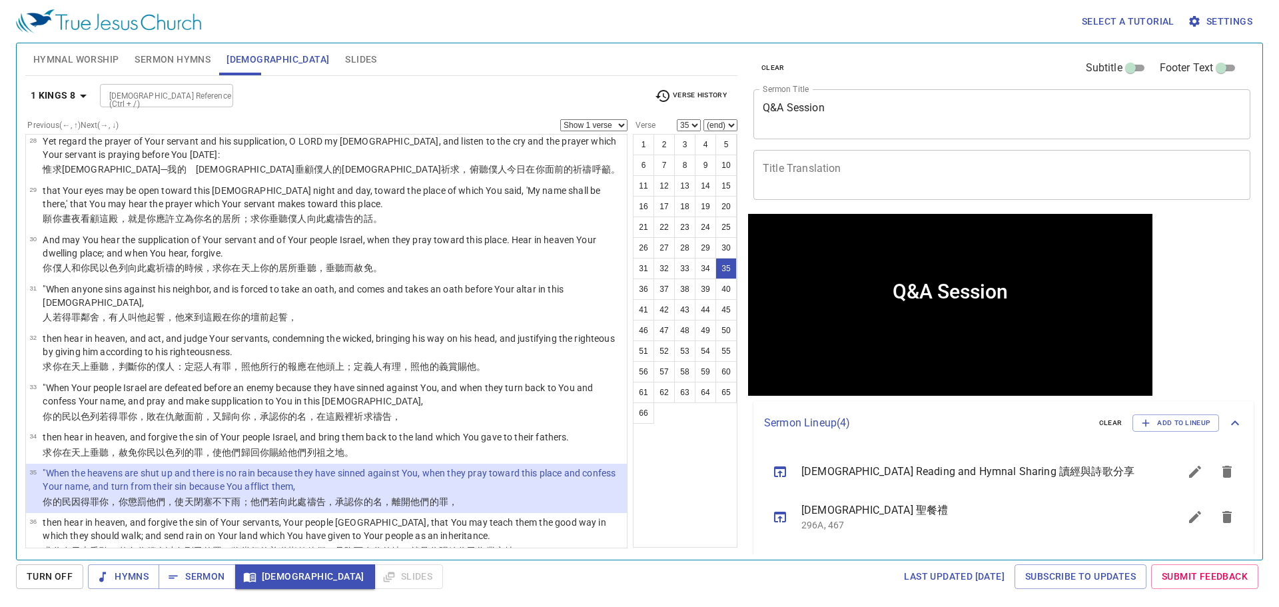
click at [147, 99] on input "[DEMOGRAPHIC_DATA] Reference (Ctrl + /)" at bounding box center [155, 95] width 103 height 15
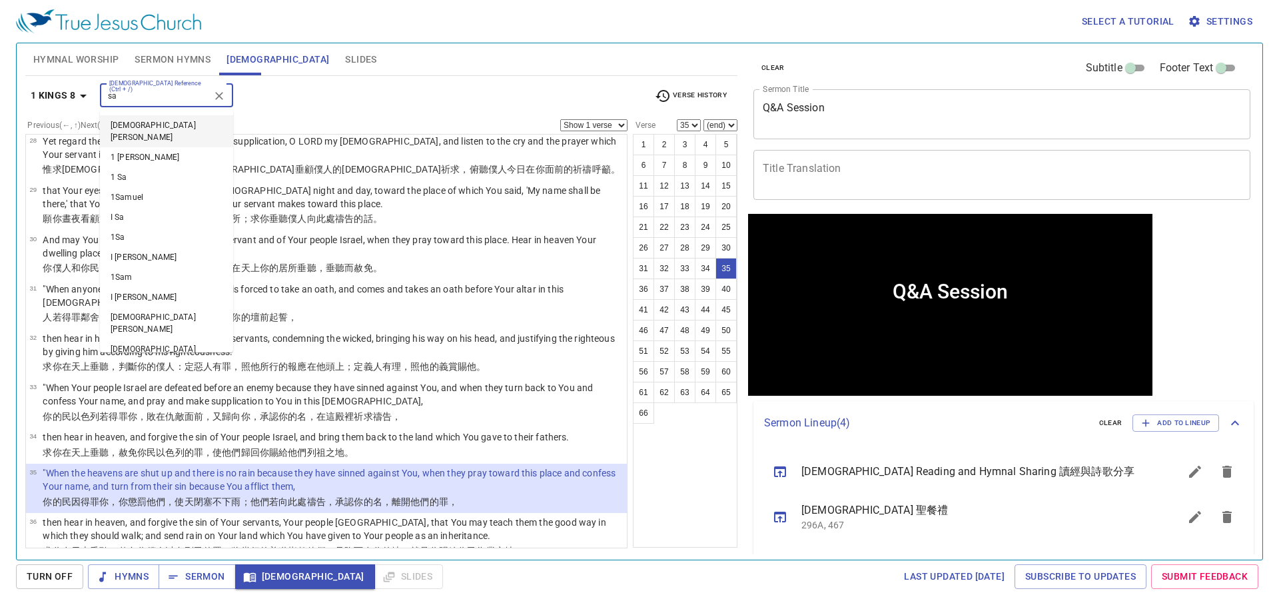
type input "s"
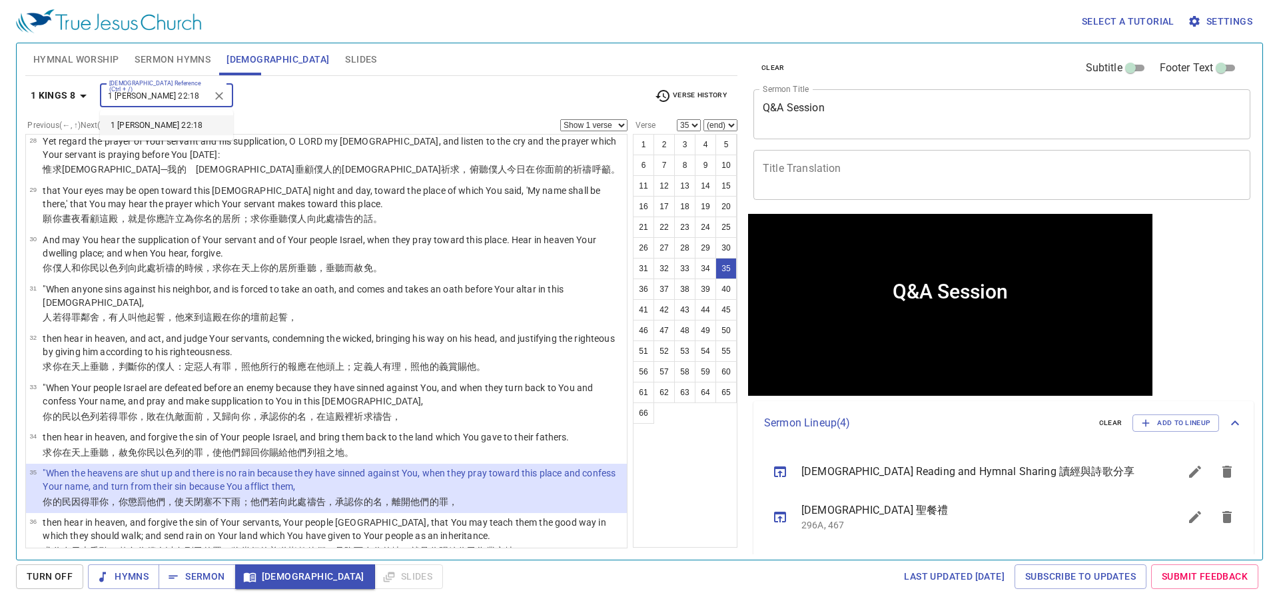
type input "1 [PERSON_NAME] 22:18"
select select "18"
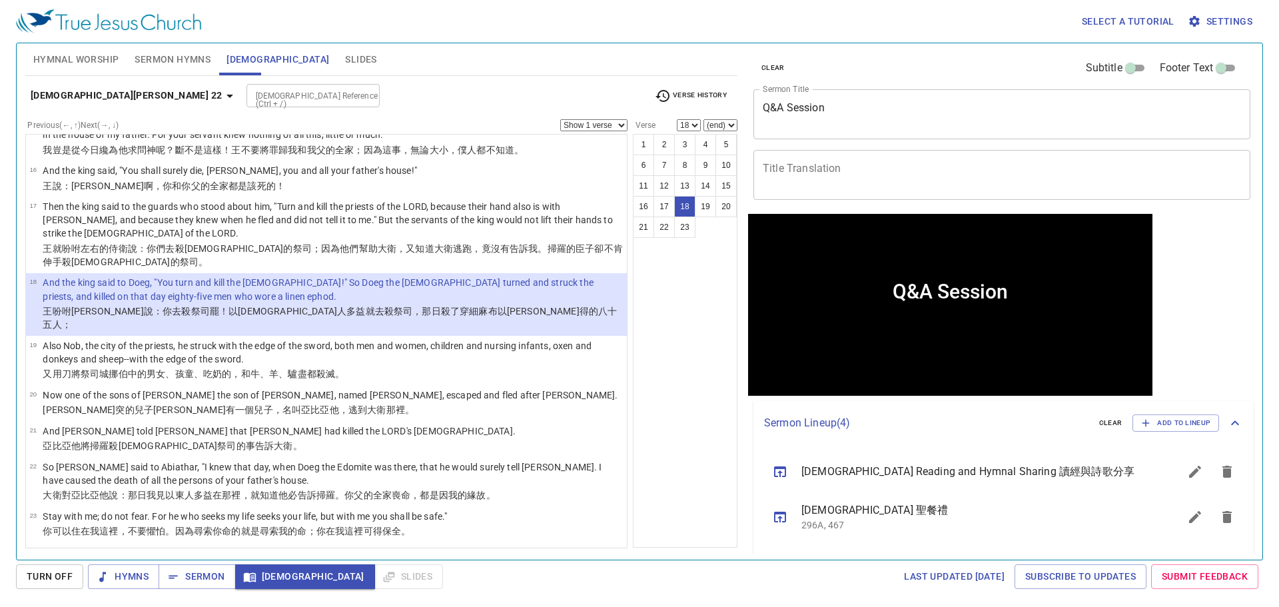
scroll to position [691, 0]
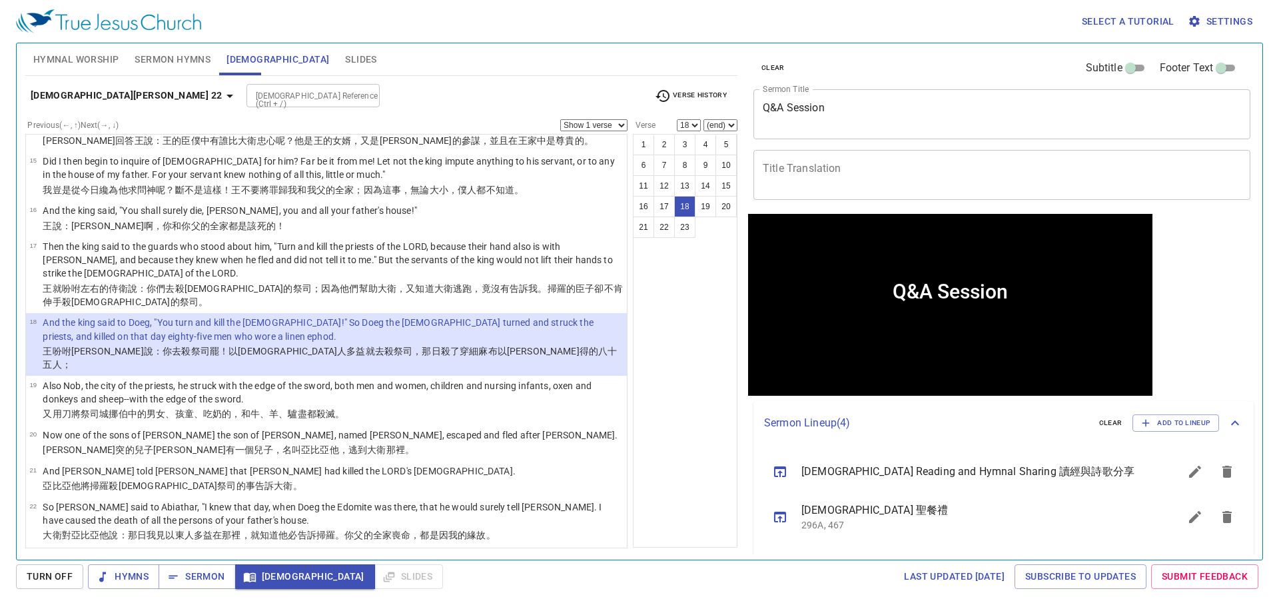
click at [246, 87] on div "[DEMOGRAPHIC_DATA] Reference (Ctrl + /)" at bounding box center [312, 95] width 133 height 23
type input "1 [PERSON_NAME] 2:18"
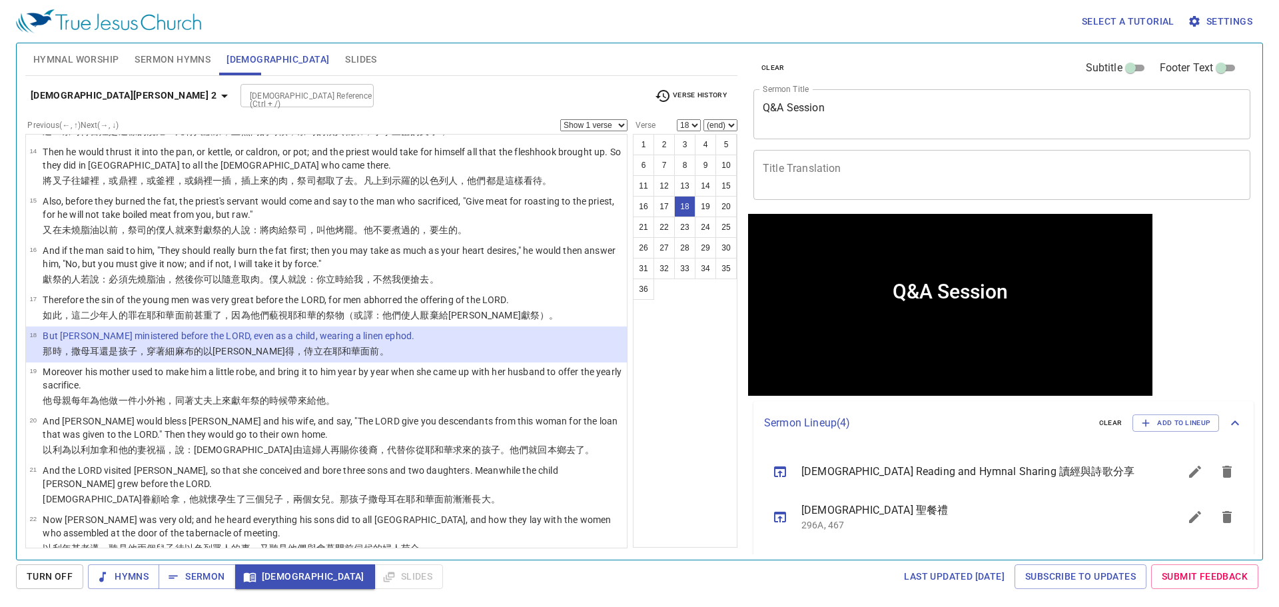
click at [244, 97] on input "[DEMOGRAPHIC_DATA] Reference (Ctrl + /)" at bounding box center [295, 95] width 103 height 15
type input "1 [PERSON_NAME] 23"
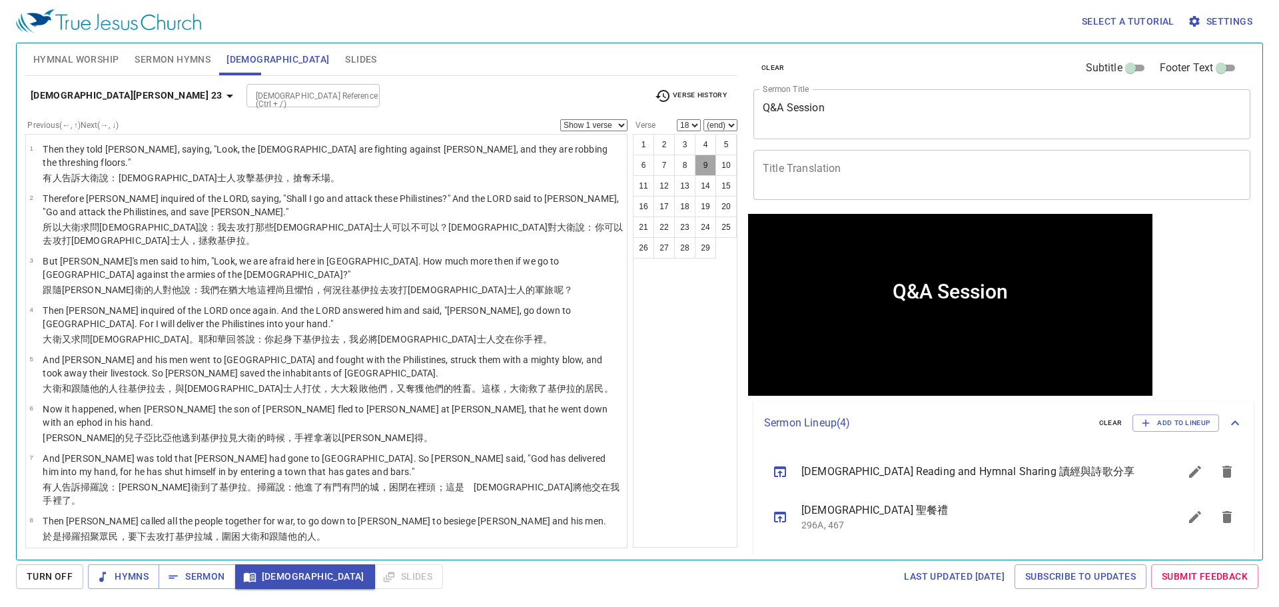
click at [696, 162] on button "9" at bounding box center [705, 164] width 21 height 21
select select "9"
click at [729, 524] on div "1 2 3 4 5 6 7 8 9 10 11 12 13 14 15 16 17 18 19 20 21 22 23 24 25 26 27 28 29" at bounding box center [685, 341] width 105 height 414
click at [250, 100] on input "[DEMOGRAPHIC_DATA] Reference (Ctrl + /)" at bounding box center [301, 95] width 103 height 15
type input "2 [PERSON_NAME] 6"
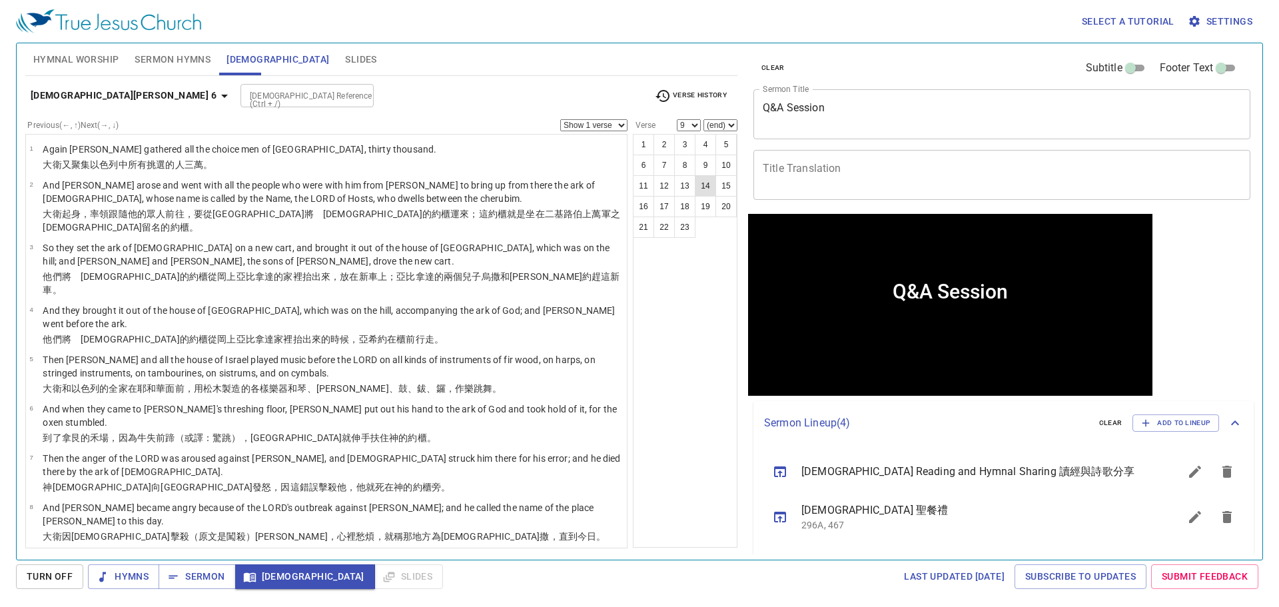
click at [707, 182] on button "14" at bounding box center [705, 185] width 21 height 21
select select "14"
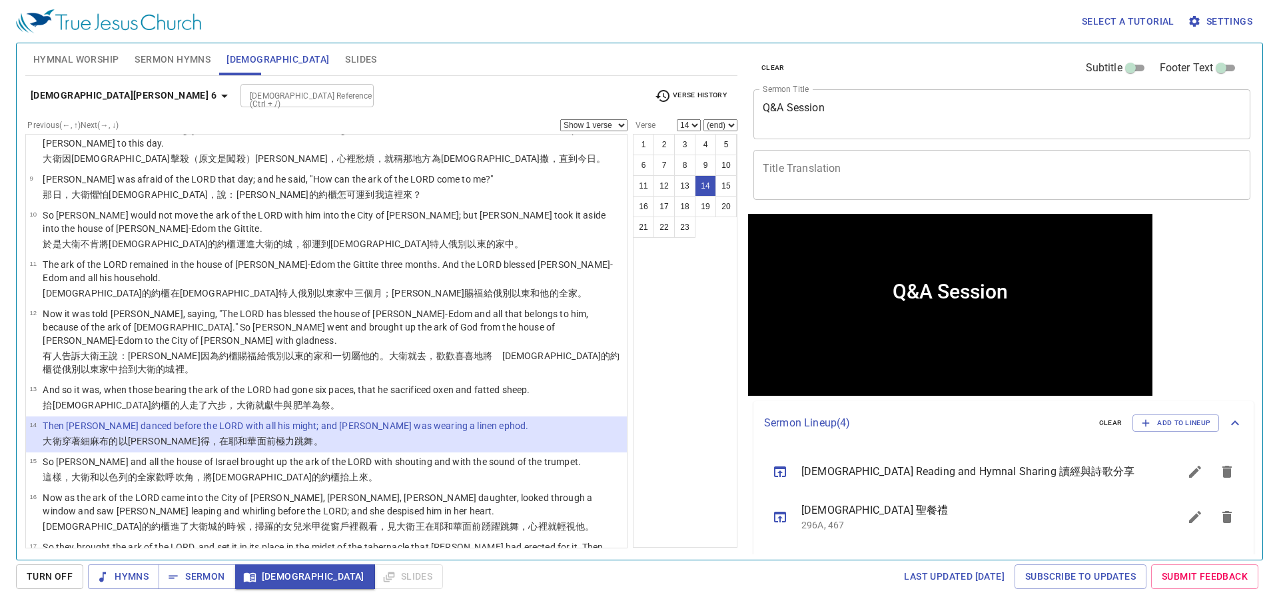
click at [240, 104] on div "[DEMOGRAPHIC_DATA] Reference (Ctrl + /)" at bounding box center [306, 95] width 133 height 23
type input "ps 110"
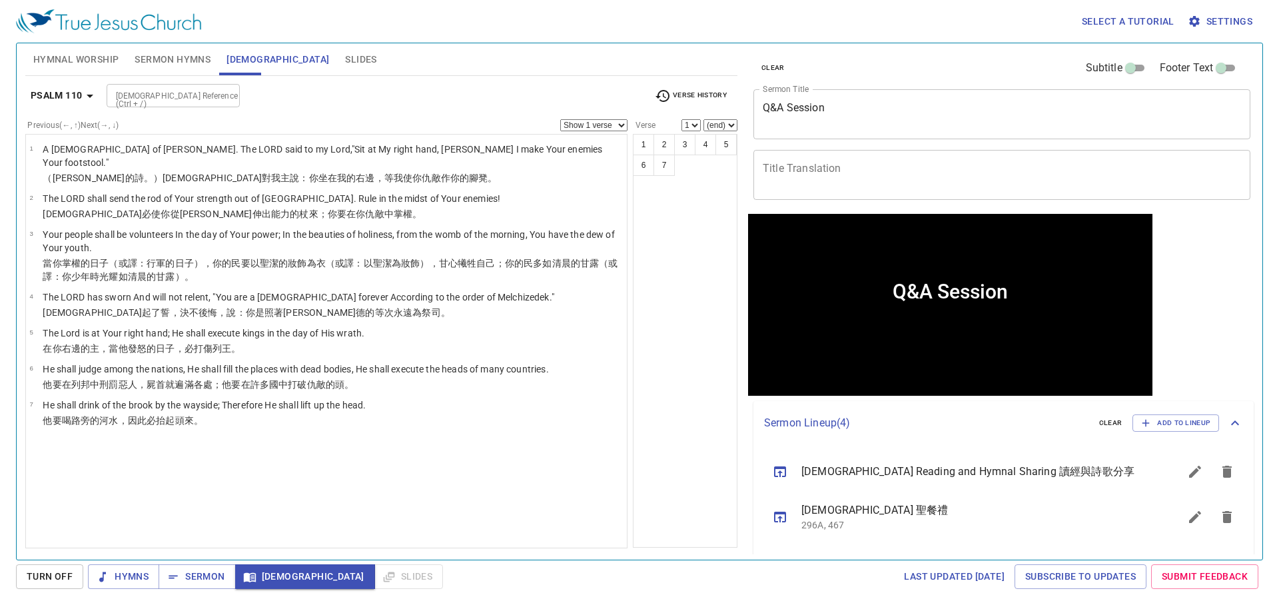
scroll to position [0, 0]
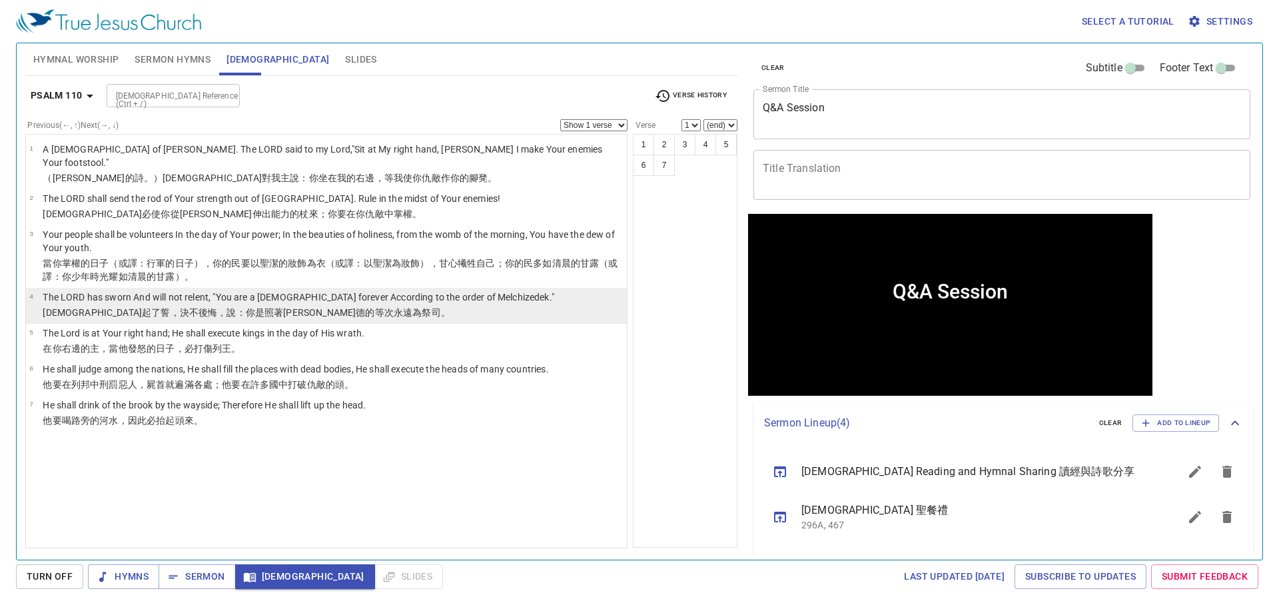
click at [210, 292] on td "The LORD has sworn And will not relent, "You are a [DEMOGRAPHIC_DATA] forever A…" at bounding box center [298, 297] width 511 height 15
select select "4"
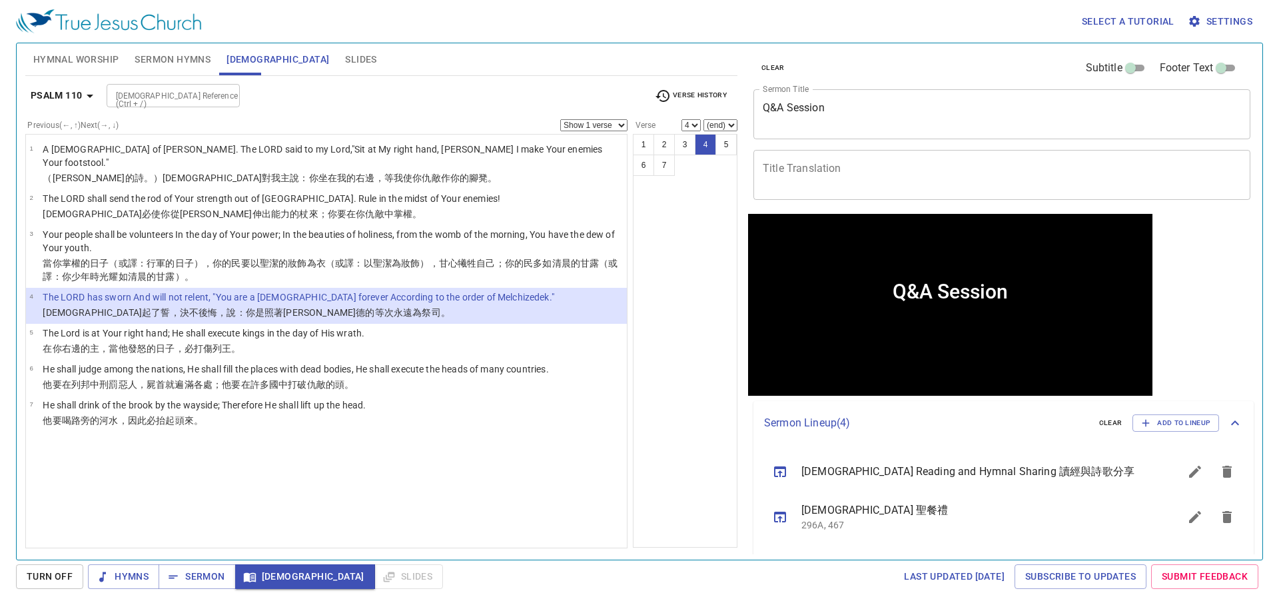
click at [1206, 18] on span "Settings" at bounding box center [1221, 21] width 62 height 17
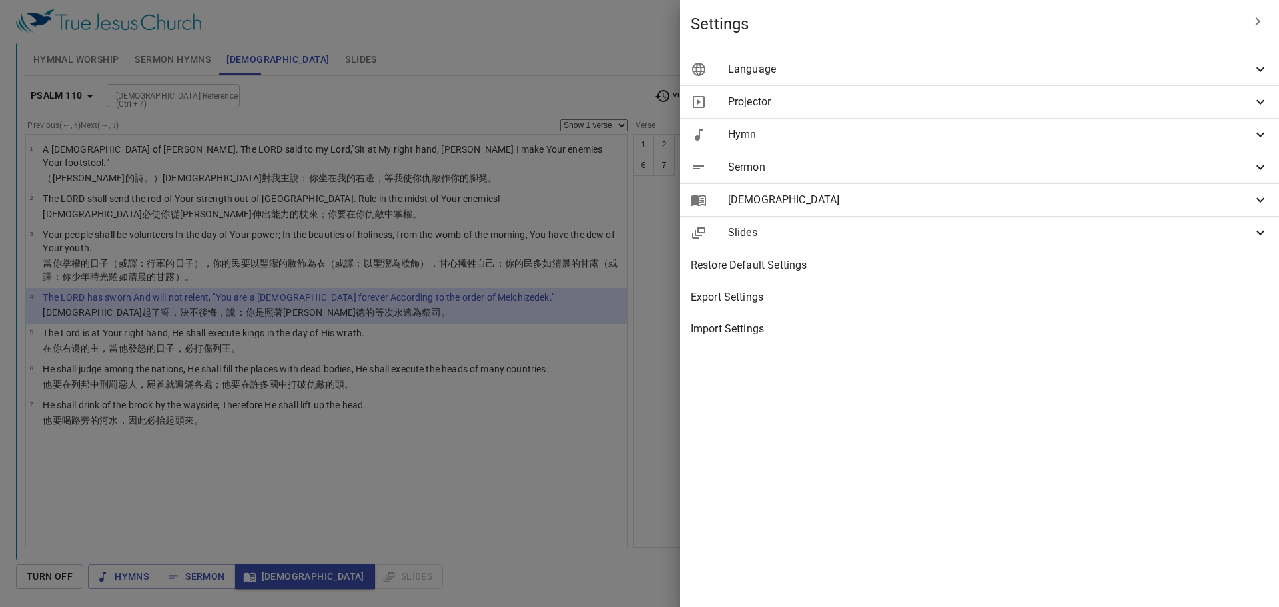
click at [567, 470] on div at bounding box center [639, 303] width 1279 height 607
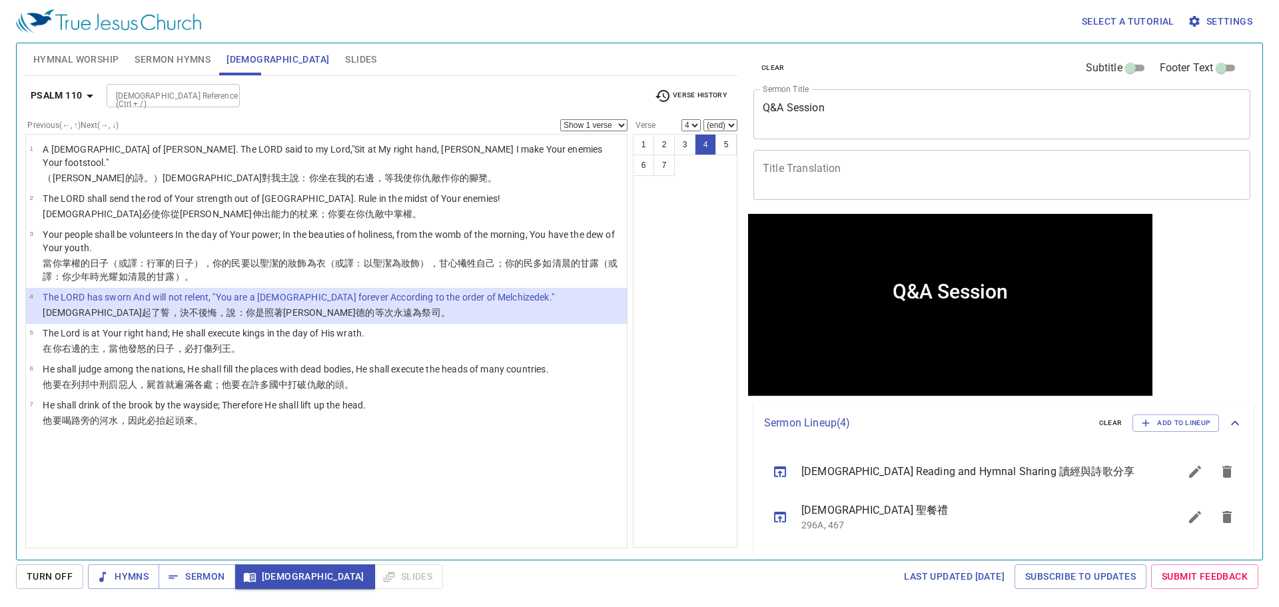
click at [190, 103] on input "[DEMOGRAPHIC_DATA] Reference (Ctrl + /)" at bounding box center [162, 95] width 103 height 15
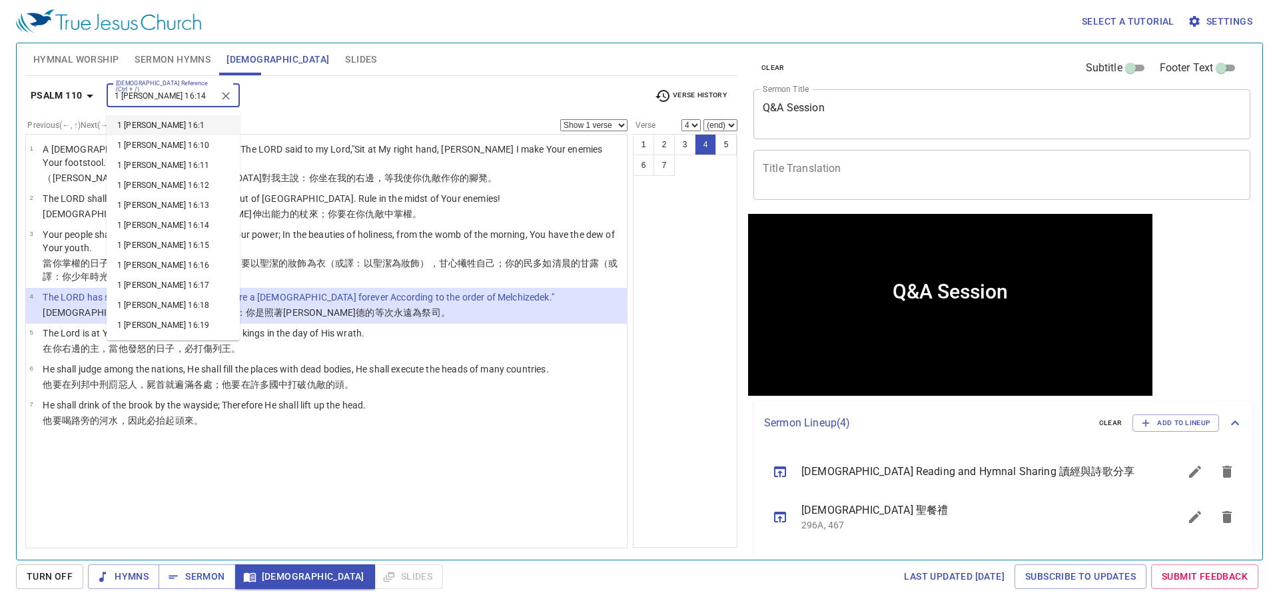
type input "1 [PERSON_NAME] 16:14"
select select "14"
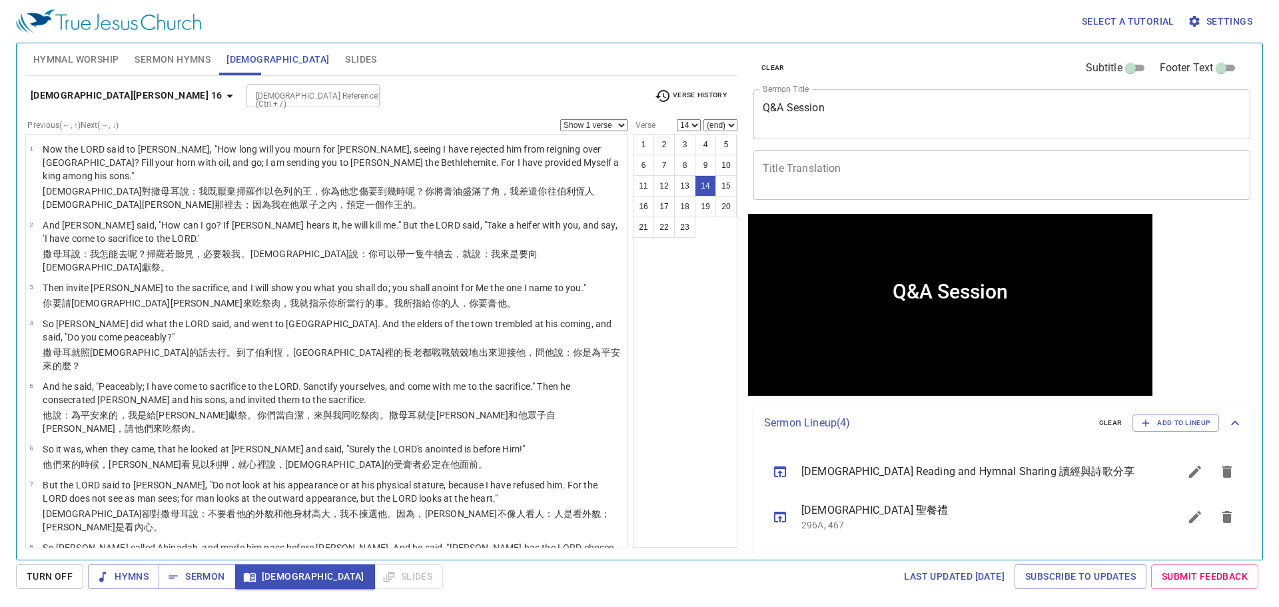
scroll to position [418, 0]
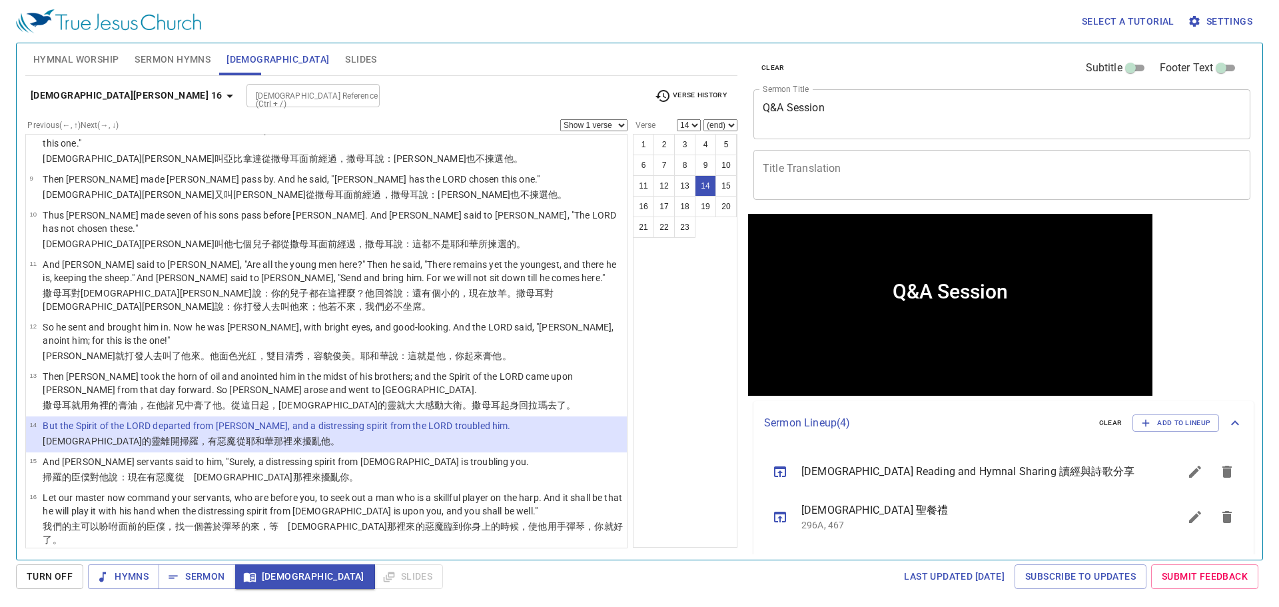
click at [1214, 26] on span "Settings" at bounding box center [1221, 21] width 62 height 17
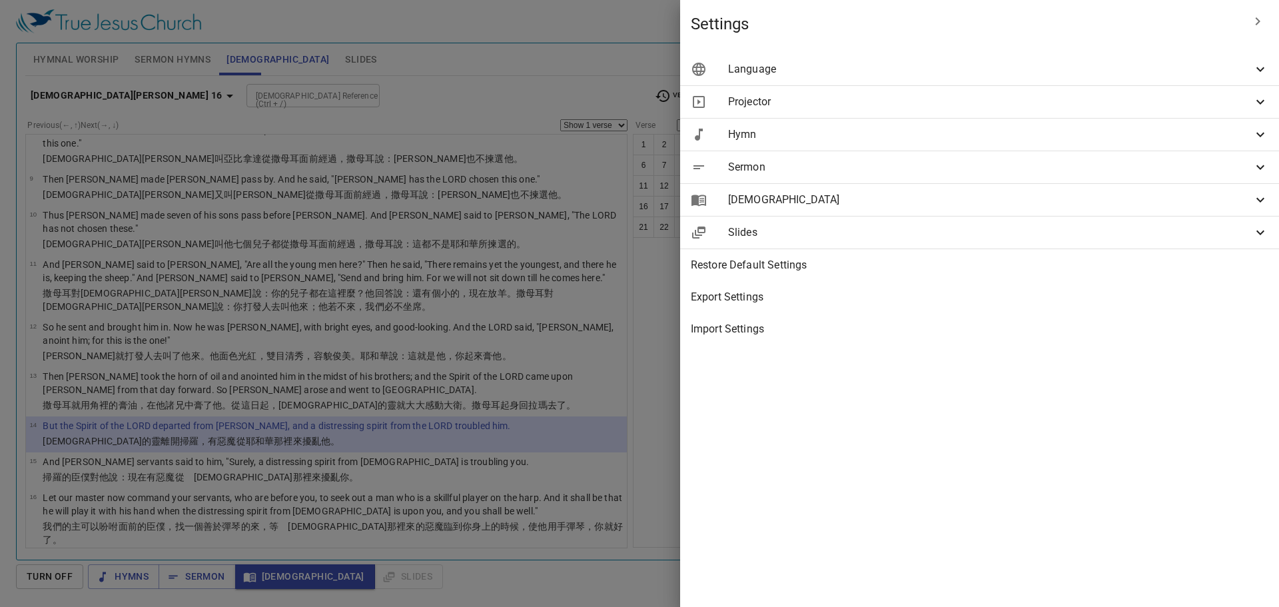
click at [1056, 203] on span "[DEMOGRAPHIC_DATA]" at bounding box center [990, 200] width 524 height 16
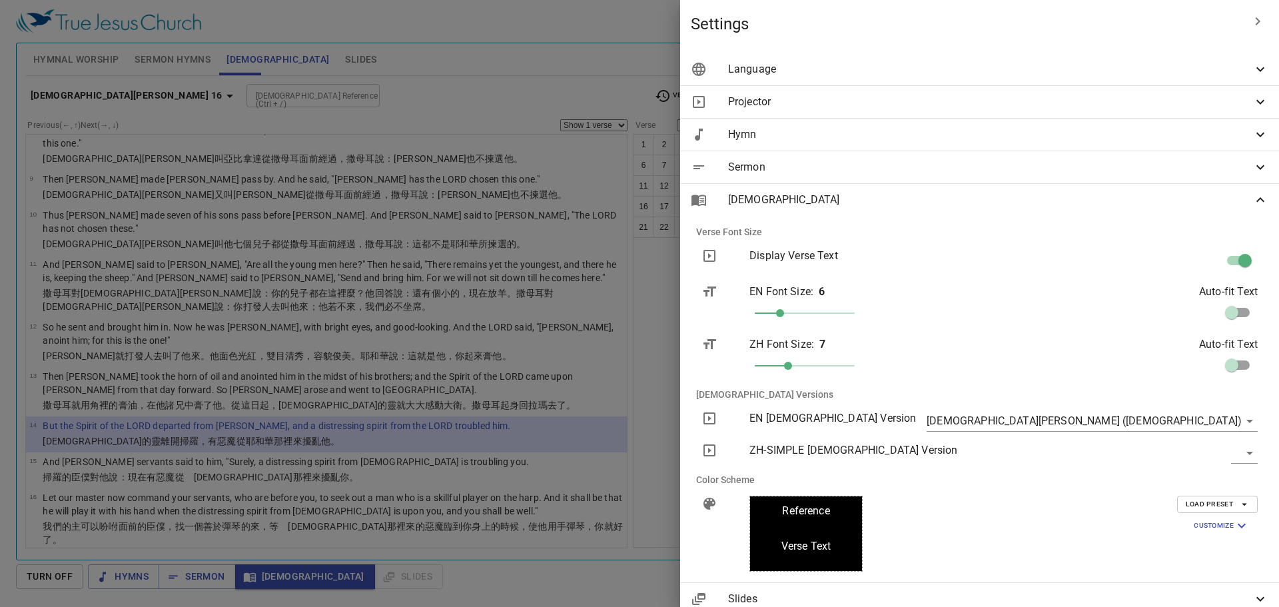
click at [1171, 420] on body "Select a tutorial Settings Hymnal Worship Sermon Hymns [DEMOGRAPHIC_DATA] Slide…" at bounding box center [639, 303] width 1279 height 607
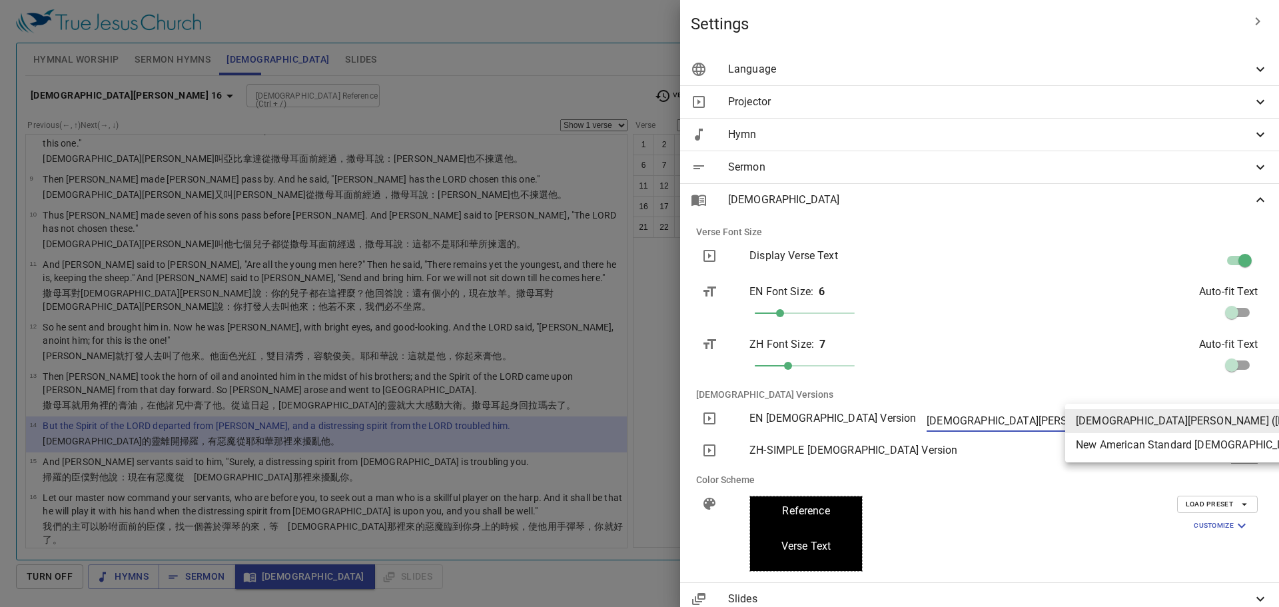
click at [1144, 447] on li "New American Standard [DEMOGRAPHIC_DATA] (NASB)" at bounding box center [1233, 445] width 336 height 24
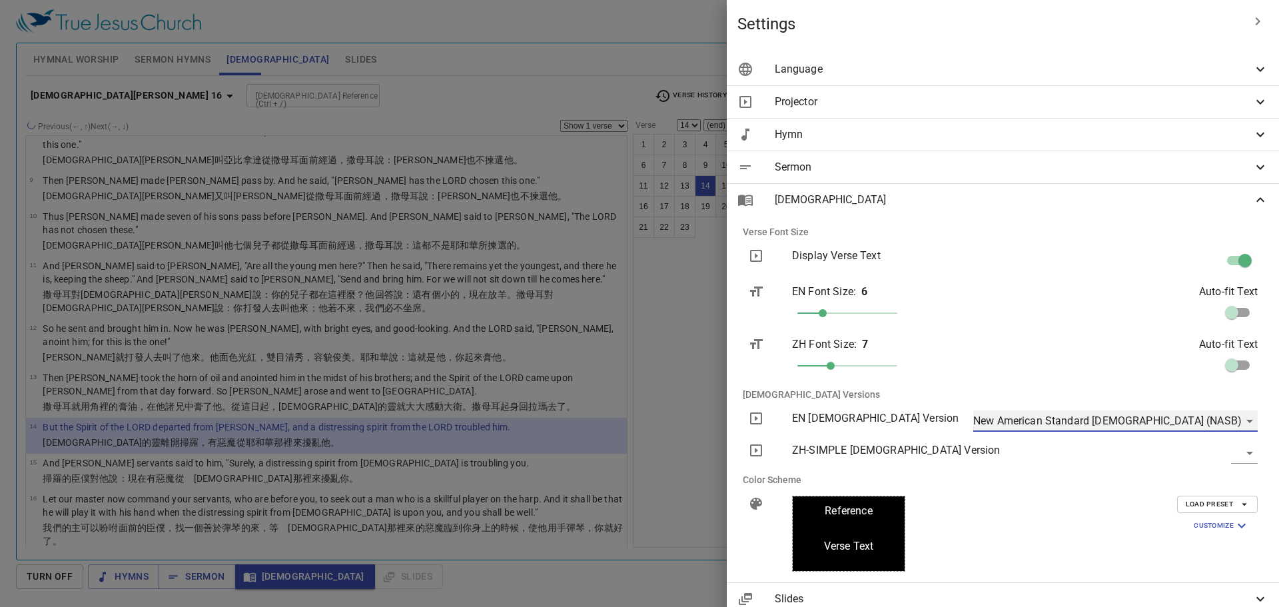
scroll to position [431, 0]
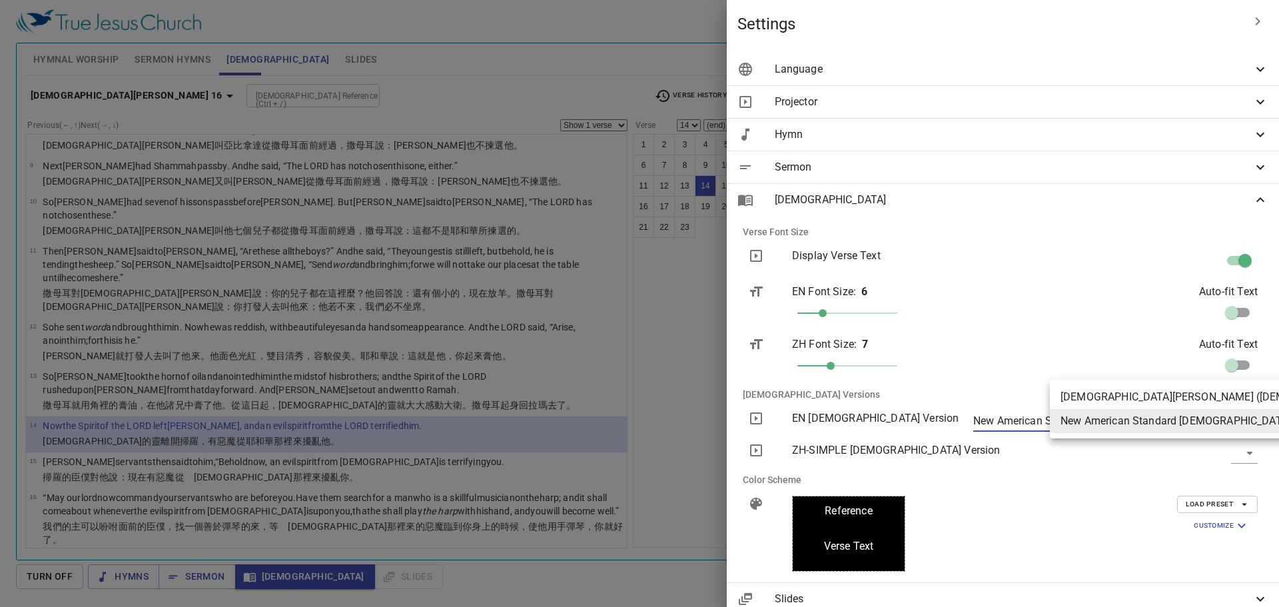
click at [1229, 414] on body "Select a tutorial Settings Hymnal Worship Sermon Hymns [DEMOGRAPHIC_DATA] Slide…" at bounding box center [639, 303] width 1279 height 607
click at [1222, 396] on li "[DEMOGRAPHIC_DATA][PERSON_NAME] ([DEMOGRAPHIC_DATA])" at bounding box center [1217, 397] width 336 height 24
type input "nkjv"
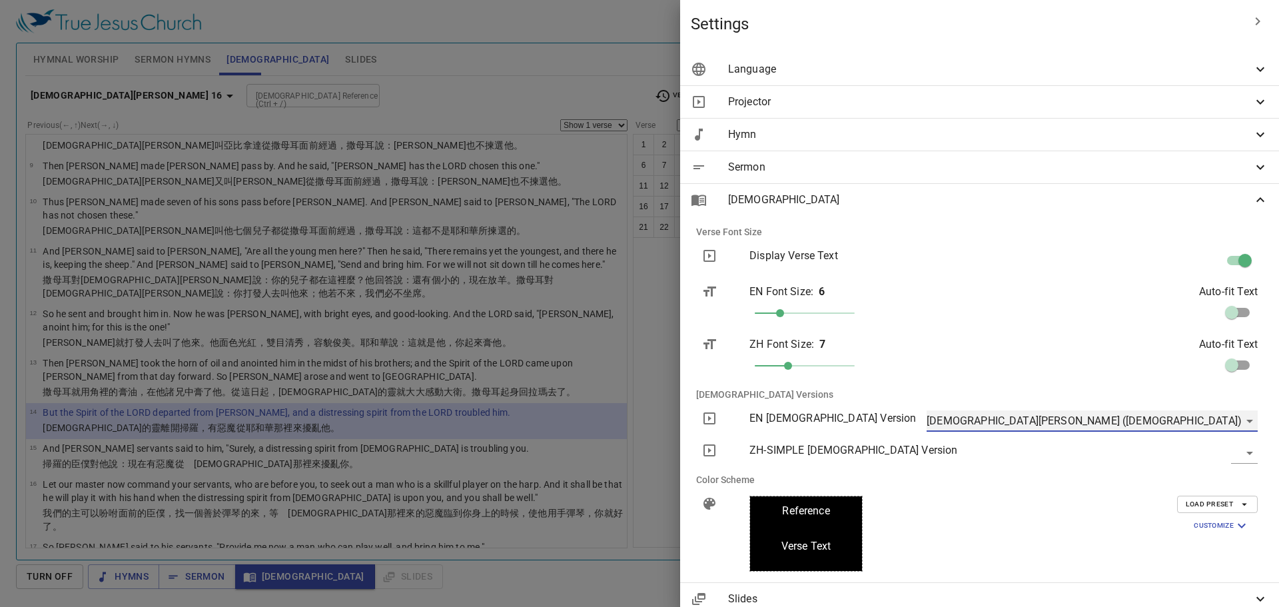
scroll to position [418, 0]
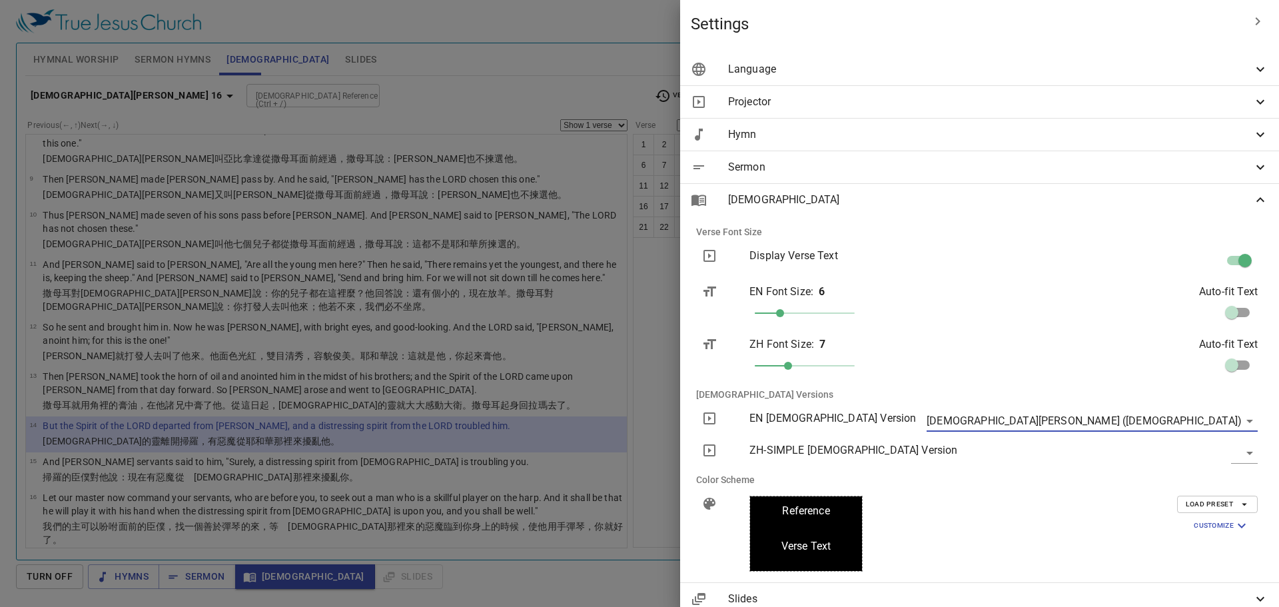
click at [683, 326] on div at bounding box center [639, 303] width 1279 height 607
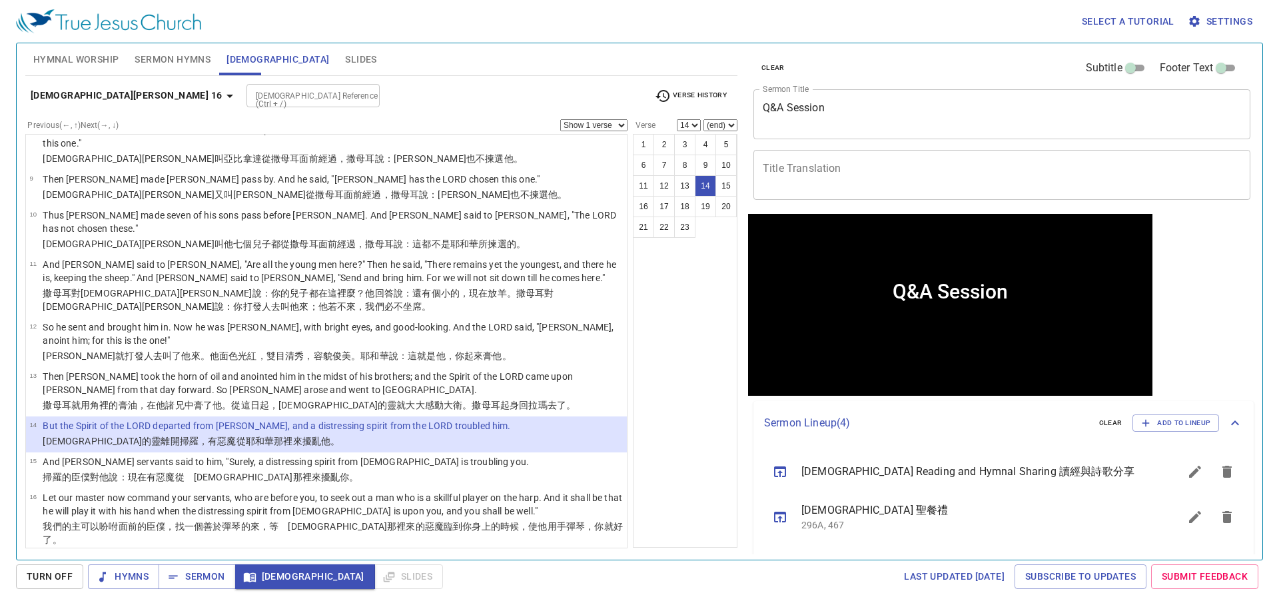
click at [727, 336] on div "1 2 3 4 5 6 7 8 9 10 11 12 13 14 15 16 17 18 19 20 21 22 23" at bounding box center [685, 341] width 105 height 414
click at [246, 104] on div "[DEMOGRAPHIC_DATA] Reference (Ctrl + /)" at bounding box center [312, 95] width 133 height 23
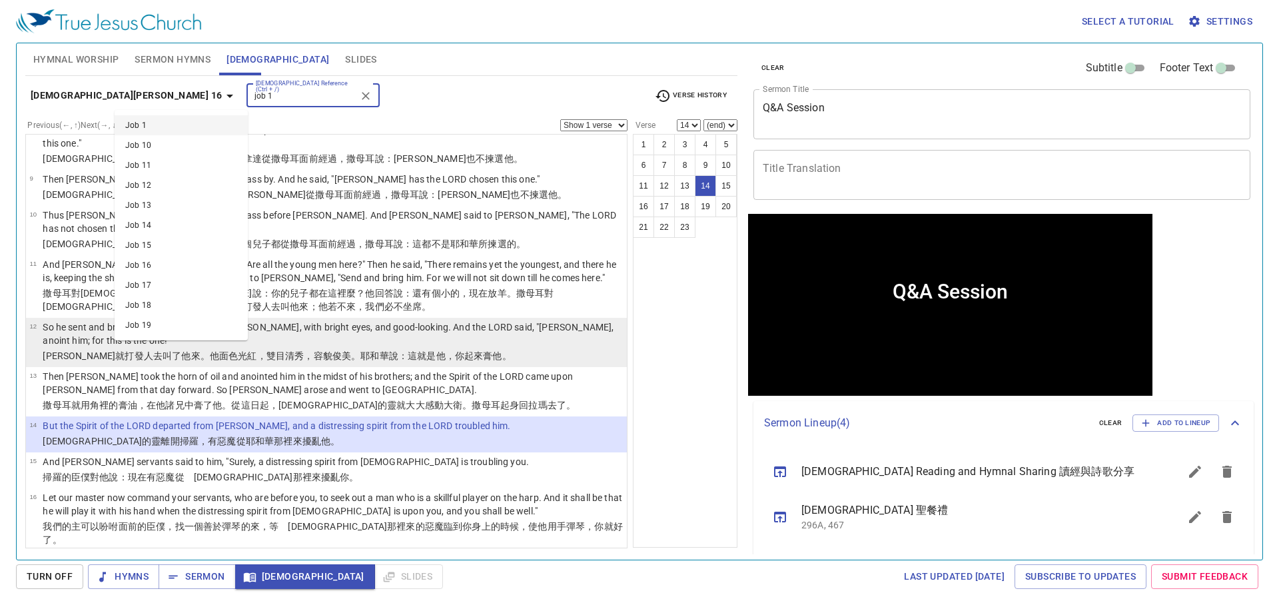
type input "job 1"
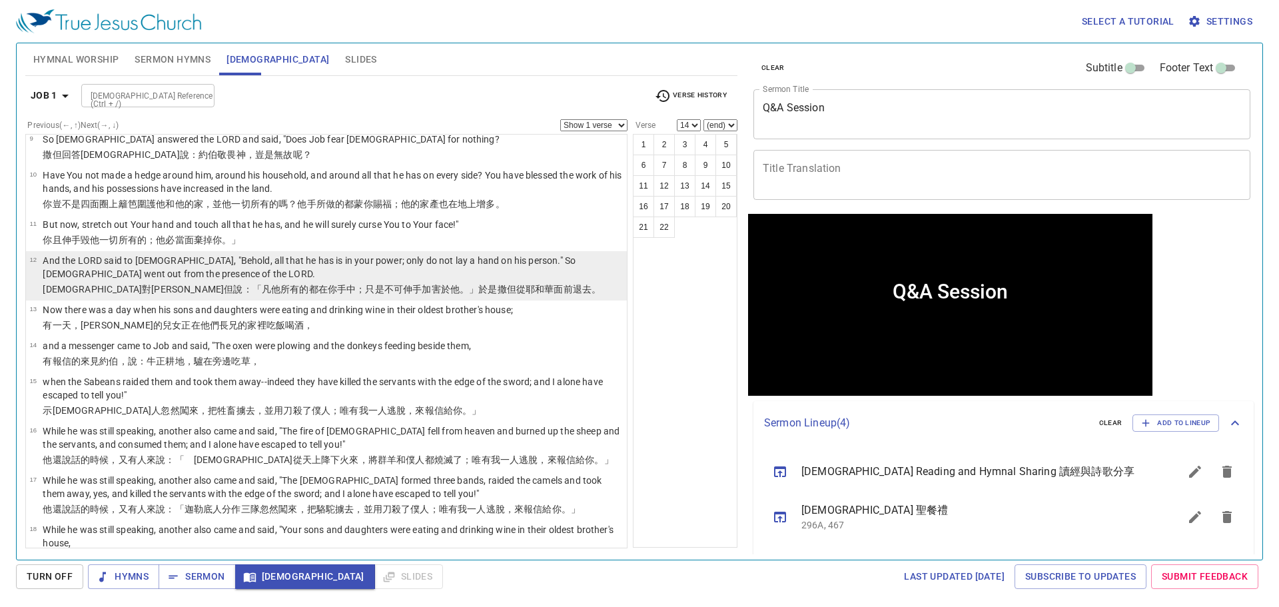
scroll to position [0, 0]
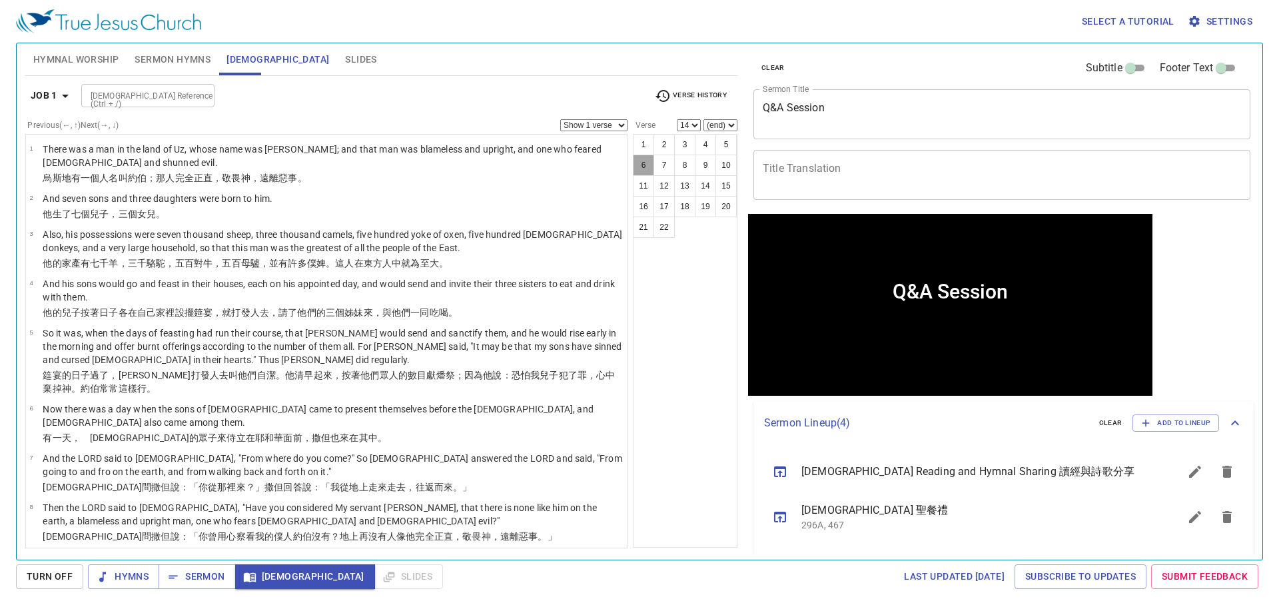
click at [645, 158] on button "6" at bounding box center [643, 164] width 21 height 21
select select "6"
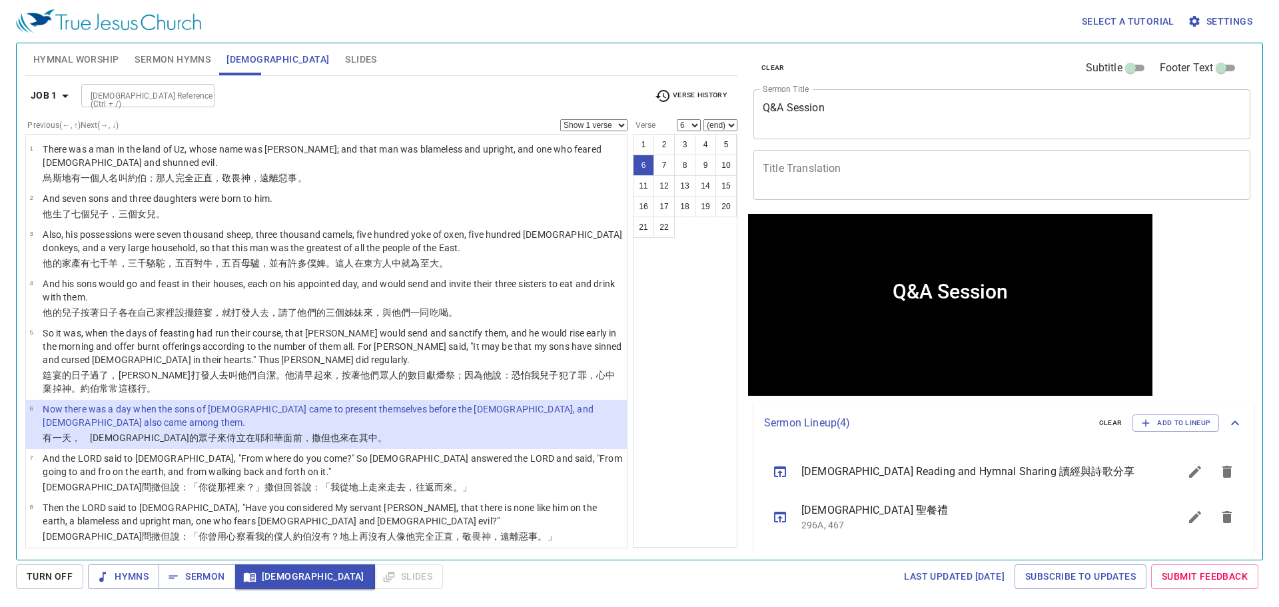
click at [661, 54] on div "Hymnal Worship Sermon Hymns [DEMOGRAPHIC_DATA] Slides" at bounding box center [381, 59] width 712 height 32
click at [440, 43] on div "Hymnal Worship Sermon Hymns [DEMOGRAPHIC_DATA] Slides Hymn search Hymn search c…" at bounding box center [639, 301] width 1247 height 517
